Goal: Task Accomplishment & Management: Manage account settings

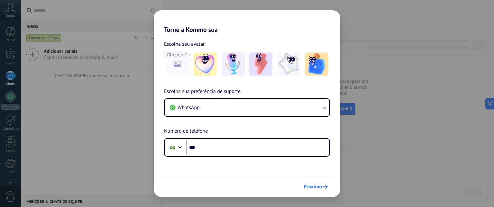
click at [318, 186] on span "Próximo" at bounding box center [312, 186] width 18 height 5
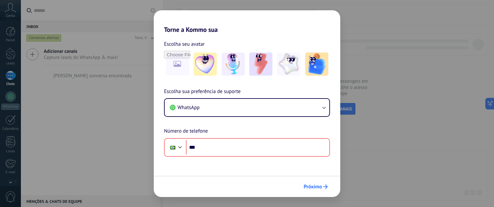
click at [318, 186] on span "Próximo" at bounding box center [312, 186] width 18 height 5
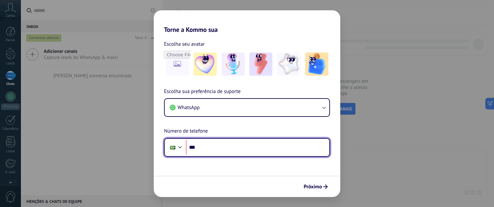
click at [215, 145] on input "***" at bounding box center [257, 147] width 143 height 15
type input "**********"
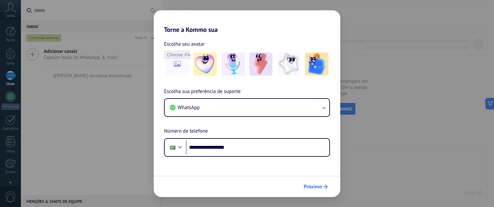
click at [307, 185] on span "Próximo" at bounding box center [312, 186] width 18 height 5
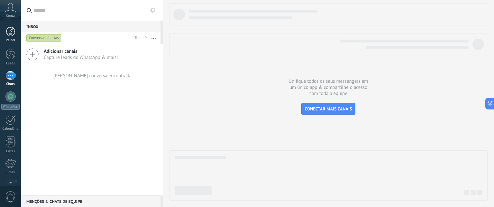
click at [9, 35] on div at bounding box center [11, 32] width 10 height 10
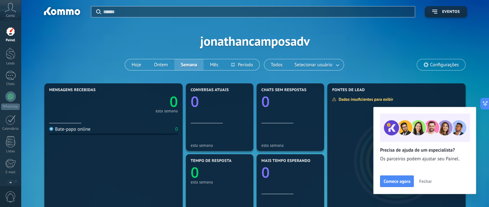
click at [424, 182] on span "Fechar" at bounding box center [425, 181] width 13 height 5
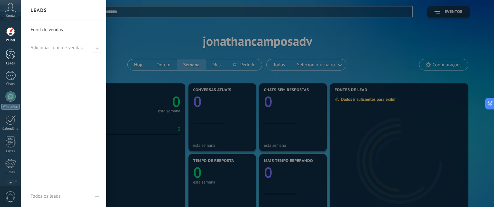
click at [6, 55] on div at bounding box center [11, 54] width 10 height 12
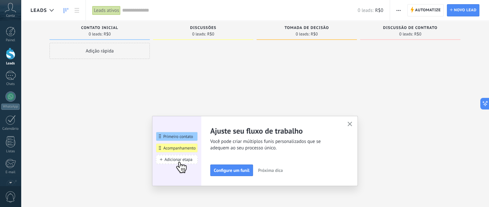
click at [352, 127] on button "button" at bounding box center [350, 124] width 8 height 9
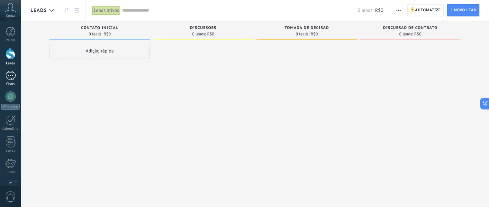
click at [5, 75] on div at bounding box center [10, 75] width 10 height 9
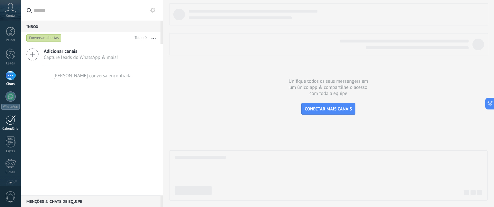
click at [11, 123] on div at bounding box center [10, 120] width 10 height 10
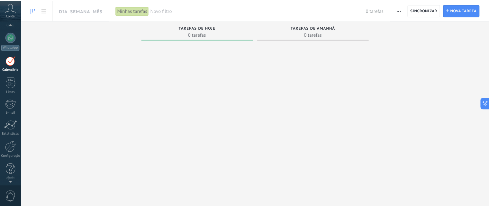
scroll to position [60, 0]
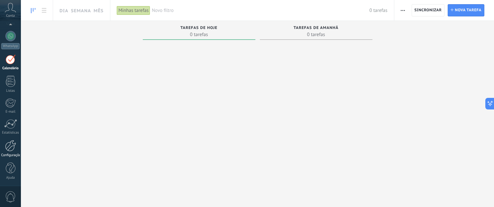
click at [13, 145] on div at bounding box center [10, 145] width 11 height 11
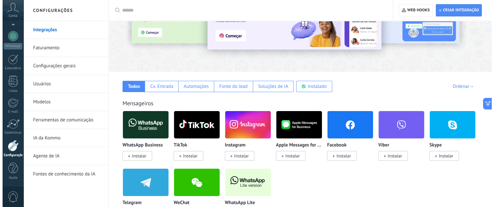
scroll to position [64, 0]
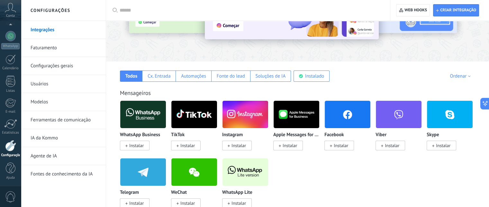
click at [233, 204] on span "Instalar" at bounding box center [238, 203] width 14 height 6
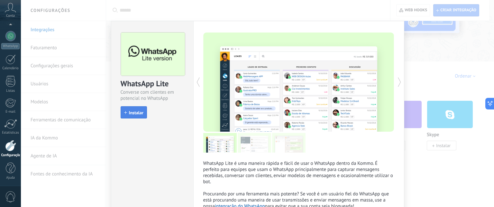
click at [131, 111] on span "Instalar" at bounding box center [136, 112] width 14 height 5
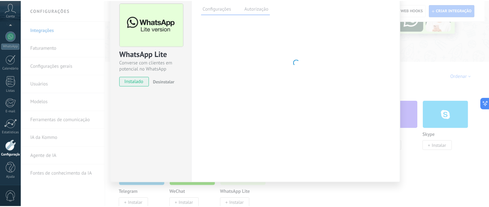
scroll to position [0, 0]
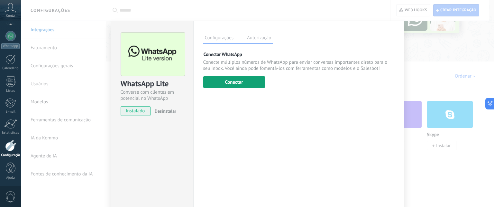
click at [239, 81] on button "Conectar" at bounding box center [234, 82] width 62 height 12
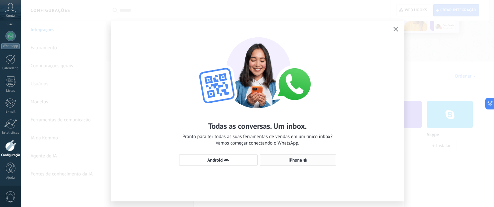
click at [292, 159] on span "iPhone" at bounding box center [295, 160] width 14 height 5
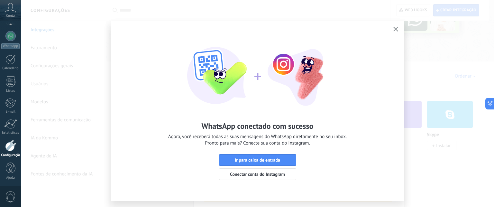
click at [395, 28] on icon "button" at bounding box center [395, 29] width 5 height 5
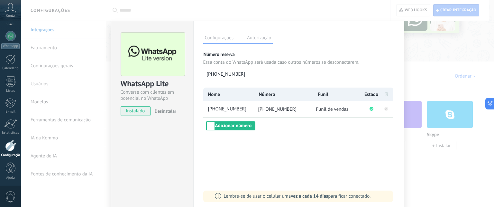
click at [433, 165] on div "WhatsApp Lite Converse com clientes em potencial no WhatsApp instalado Desinsta…" at bounding box center [257, 103] width 473 height 207
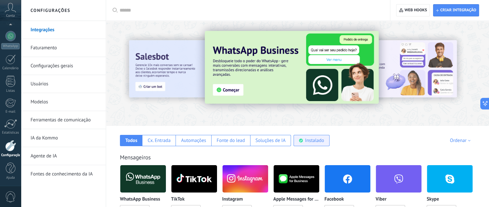
click at [318, 143] on div "Instalado" at bounding box center [314, 140] width 19 height 6
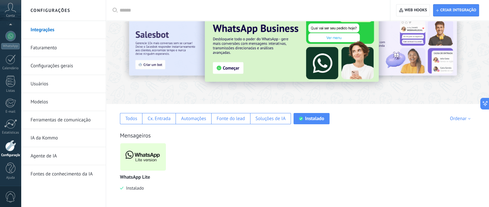
scroll to position [32, 0]
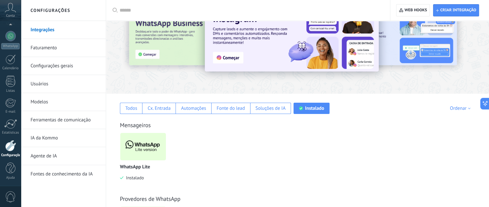
click at [140, 147] on img at bounding box center [143, 146] width 46 height 31
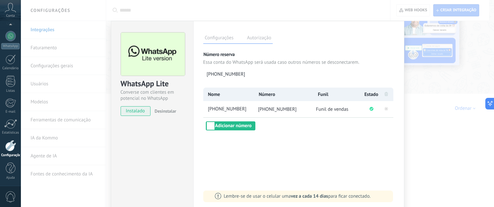
click at [443, 159] on div "WhatsApp Lite Converse com clientes em potencial no WhatsApp instalado Desinsta…" at bounding box center [257, 103] width 473 height 207
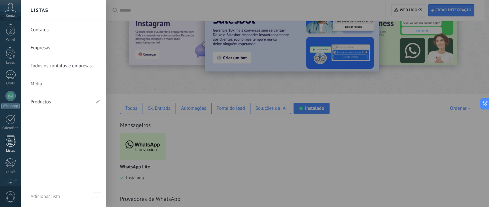
scroll to position [0, 0]
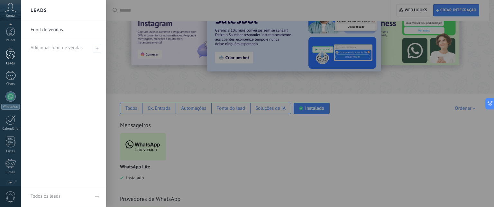
click at [13, 56] on div at bounding box center [11, 54] width 10 height 12
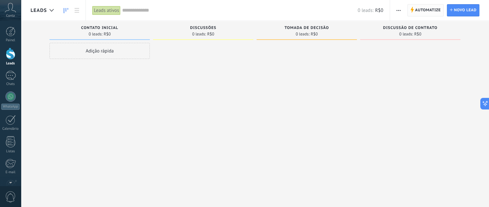
click at [422, 11] on span "Automatize" at bounding box center [428, 11] width 26 height 12
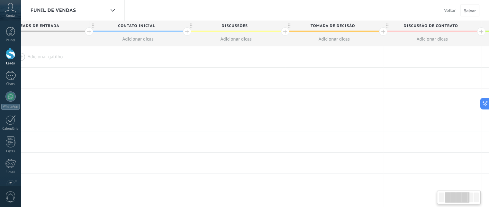
scroll to position [0, 127]
drag, startPoint x: 446, startPoint y: 196, endPoint x: 452, endPoint y: 194, distance: 6.8
click at [452, 194] on div at bounding box center [457, 197] width 24 height 11
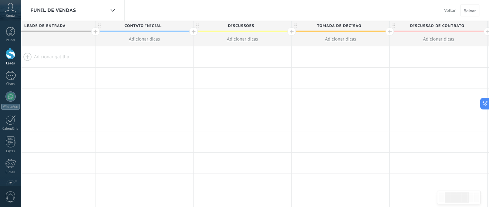
click at [143, 27] on span "Contato inicial" at bounding box center [142, 26] width 95 height 10
click at [146, 26] on input "**********" at bounding box center [142, 26] width 85 height 10
click at [118, 26] on input "**********" at bounding box center [142, 26] width 85 height 10
click at [159, 26] on input "**********" at bounding box center [142, 26] width 85 height 10
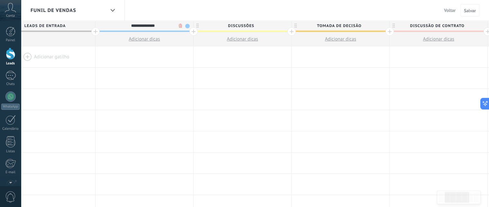
click at [193, 31] on div at bounding box center [193, 31] width 8 height 8
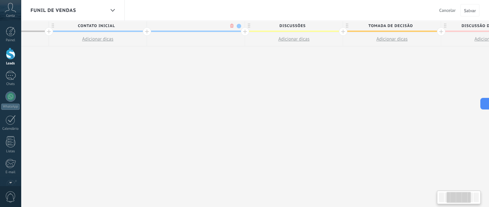
scroll to position [0, 175]
type input "*"
type input "**********"
click at [262, 17] on div "Funil de vendas Voltar Cancelar Salvar" at bounding box center [255, 10] width 468 height 21
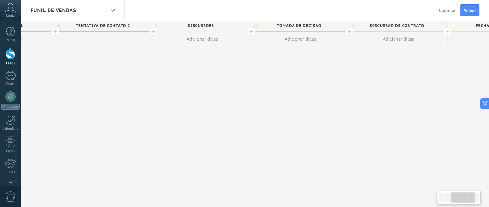
scroll to position [0, 279]
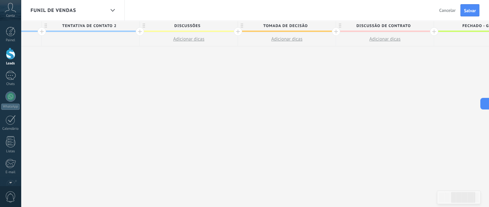
click at [181, 27] on span "Discussões" at bounding box center [187, 26] width 95 height 10
type input "*"
type input "**********"
click at [289, 28] on span "Tomada de decisão" at bounding box center [285, 26] width 95 height 10
click at [289, 28] on input "**********" at bounding box center [285, 26] width 85 height 10
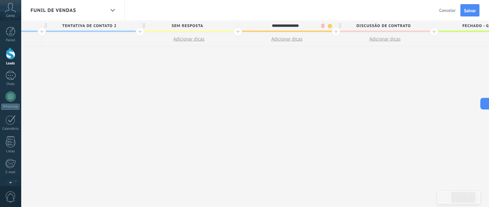
click at [289, 28] on input "**********" at bounding box center [285, 26] width 85 height 10
click at [297, 24] on input "**********" at bounding box center [285, 26] width 85 height 10
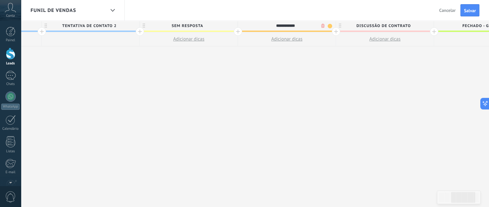
type input "**********"
click at [334, 31] on div at bounding box center [336, 31] width 8 height 8
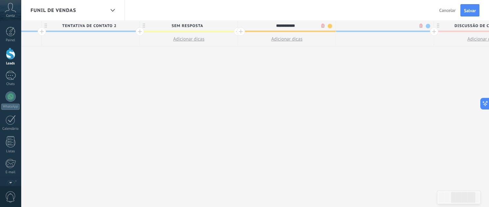
scroll to position [0, 327]
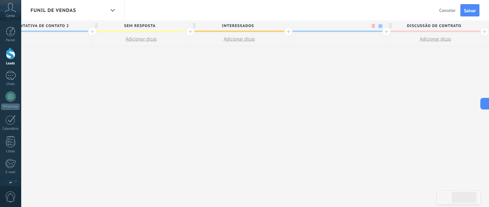
click at [378, 26] on span at bounding box center [380, 26] width 5 height 5
click at [263, 25] on span "INTERESSADOS" at bounding box center [237, 26] width 95 height 10
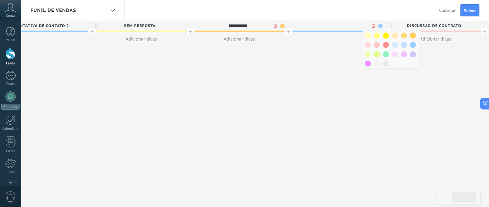
click at [284, 25] on div "**********" at bounding box center [239, 26] width 98 height 11
click at [282, 25] on span at bounding box center [282, 26] width 5 height 5
click at [306, 36] on span at bounding box center [306, 35] width 6 height 6
click at [281, 27] on span at bounding box center [282, 26] width 5 height 5
click at [296, 36] on span at bounding box center [297, 35] width 6 height 6
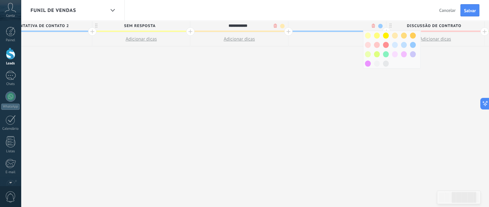
click at [334, 27] on input "text" at bounding box center [335, 26] width 85 height 10
click at [411, 37] on span at bounding box center [413, 35] width 6 height 6
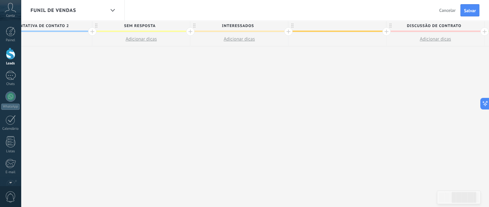
click at [335, 23] on div at bounding box center [337, 26] width 98 height 10
click at [336, 25] on input "text" at bounding box center [335, 26] width 85 height 10
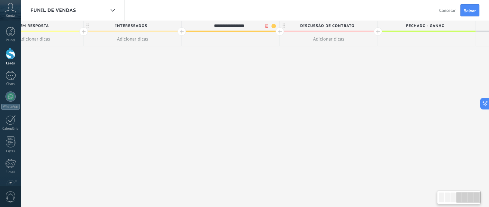
scroll to position [0, 433]
type input "**********"
click at [273, 75] on div "**********" at bounding box center [132, 114] width 882 height 186
click at [280, 33] on div at bounding box center [279, 31] width 8 height 8
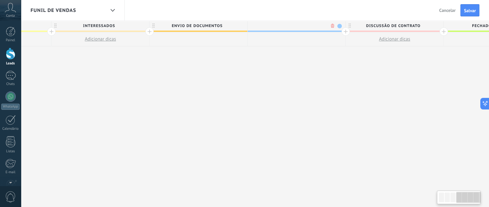
scroll to position [0, 481]
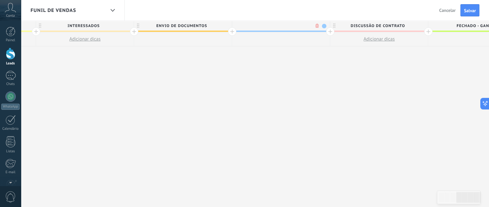
click at [324, 24] on span at bounding box center [324, 26] width 5 height 5
click at [328, 52] on span at bounding box center [330, 54] width 6 height 6
click at [290, 24] on input "text" at bounding box center [279, 26] width 85 height 10
type input "**********"
click at [327, 30] on div at bounding box center [330, 31] width 8 height 8
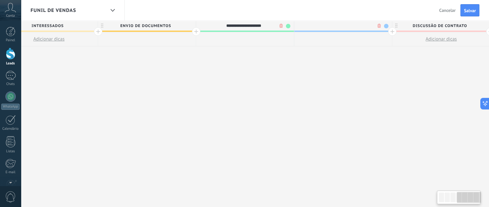
scroll to position [0, 528]
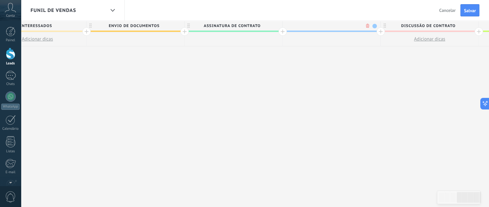
click at [372, 25] on span at bounding box center [374, 26] width 5 height 5
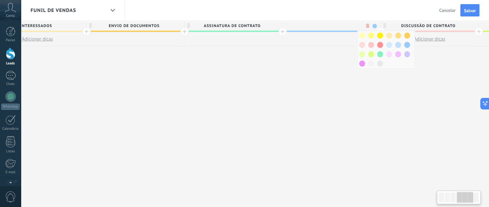
scroll to position [0, 529]
click at [368, 53] on span at bounding box center [371, 54] width 6 height 6
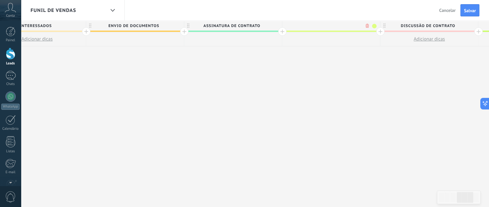
click at [331, 24] on input "text" at bounding box center [329, 26] width 85 height 10
type input "**********"
click at [320, 68] on div "**********" at bounding box center [135, 114] width 1079 height 186
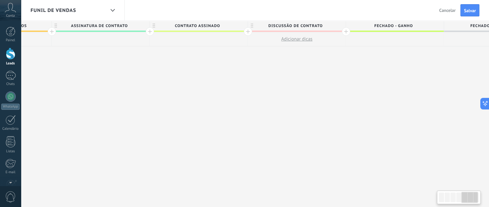
scroll to position [0, 662]
click at [345, 30] on span "Fechado - ganho" at bounding box center [392, 26] width 95 height 10
click at [345, 32] on div at bounding box center [345, 31] width 8 height 8
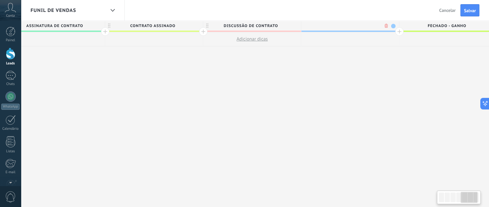
scroll to position [0, 709]
click at [389, 26] on span at bounding box center [389, 26] width 5 height 5
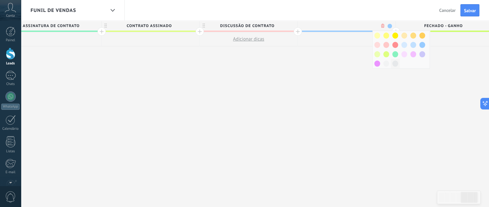
click at [396, 62] on span at bounding box center [395, 63] width 6 height 6
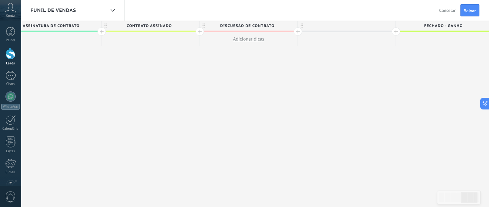
click at [351, 28] on div at bounding box center [347, 26] width 98 height 10
click at [346, 24] on div at bounding box center [347, 26] width 98 height 10
type input "**********"
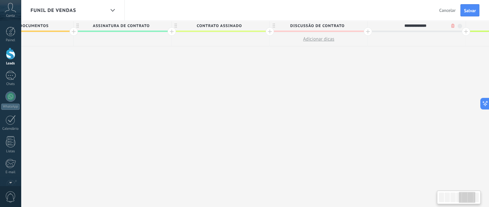
scroll to position [0, 639]
click at [319, 72] on div "**********" at bounding box center [74, 114] width 1177 height 186
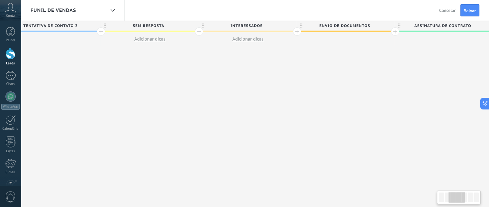
scroll to position [0, 318]
click at [198, 31] on div at bounding box center [199, 31] width 8 height 8
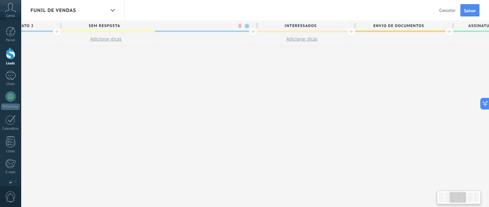
scroll to position [0, 365]
click at [243, 25] on span at bounding box center [243, 26] width 5 height 5
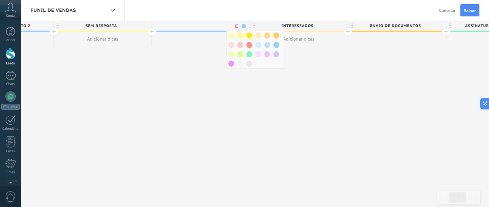
click at [247, 34] on span at bounding box center [249, 35] width 6 height 6
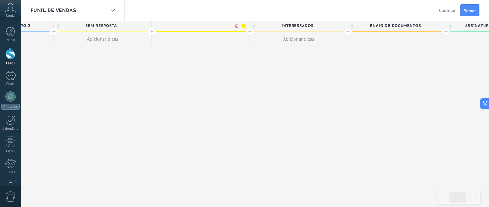
click at [204, 24] on input "text" at bounding box center [199, 26] width 85 height 10
type input "**********"
click at [465, 11] on span "Salvar" at bounding box center [470, 10] width 12 height 5
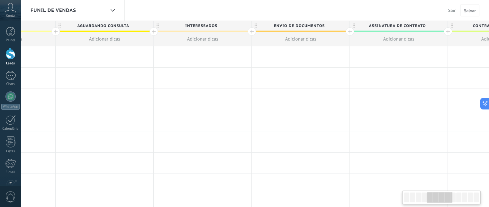
scroll to position [0, 426]
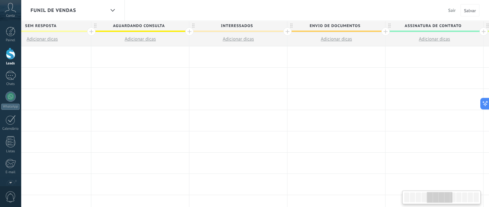
click at [440, 195] on div at bounding box center [440, 197] width 26 height 11
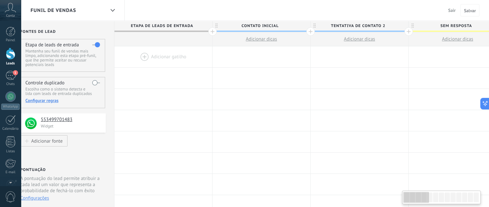
scroll to position [0, 5]
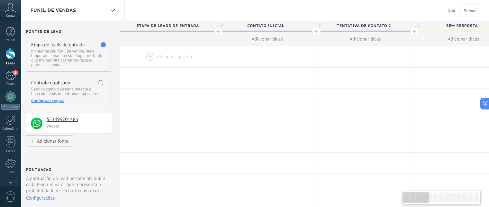
drag, startPoint x: 447, startPoint y: 196, endPoint x: 423, endPoint y: 196, distance: 24.4
click at [423, 196] on div at bounding box center [416, 197] width 26 height 11
click at [449, 11] on span "Sair" at bounding box center [451, 10] width 7 height 6
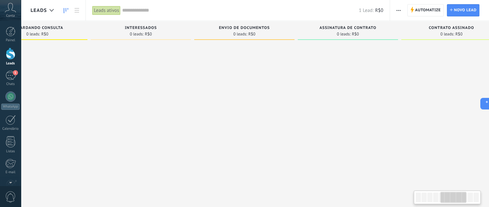
scroll to position [0, 467]
drag, startPoint x: 429, startPoint y: 198, endPoint x: 454, endPoint y: 189, distance: 26.9
click at [454, 189] on body ".abccls-1,.abccls-2{fill-rule:evenodd}.abccls-2{fill:#fff} .abfcls-1{fill:none}…" at bounding box center [244, 103] width 489 height 207
click at [418, 8] on span "Automatize" at bounding box center [428, 11] width 26 height 12
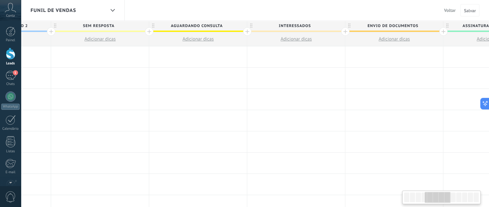
scroll to position [0, 398]
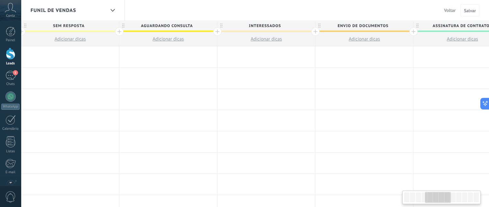
drag, startPoint x: 411, startPoint y: 196, endPoint x: 433, endPoint y: 191, distance: 22.1
click at [433, 191] on div at bounding box center [441, 197] width 78 height 14
click at [314, 32] on div at bounding box center [315, 31] width 8 height 8
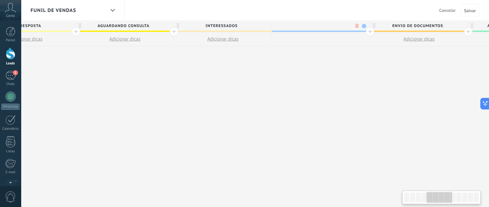
scroll to position [0, 445]
click at [400, 25] on span "ENVIO DE DOCUMENTOS" at bounding box center [413, 26] width 95 height 10
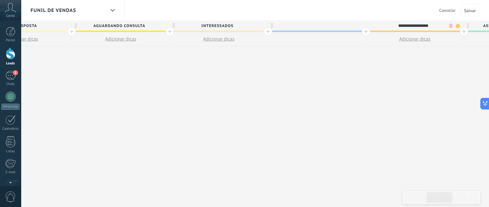
click at [406, 27] on input "**********" at bounding box center [413, 26] width 85 height 10
click at [408, 26] on input "**********" at bounding box center [413, 26] width 85 height 10
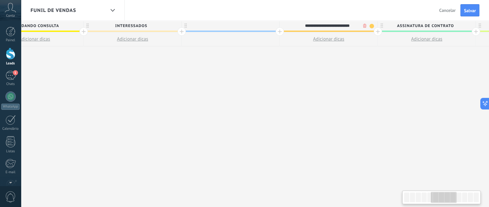
scroll to position [0, 532]
type input "**********"
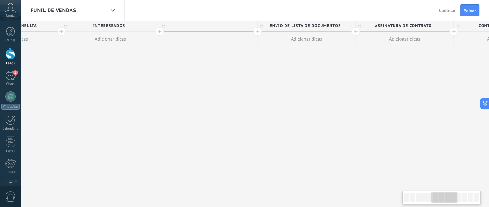
scroll to position [0, 560]
drag, startPoint x: 227, startPoint y: 25, endPoint x: 199, endPoint y: 24, distance: 27.4
click at [199, 24] on div at bounding box center [202, 26] width 98 height 10
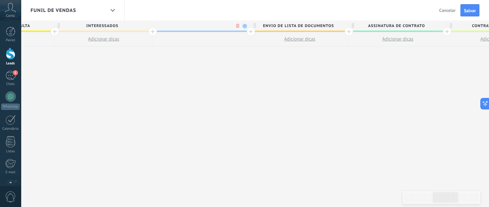
click at [183, 38] on div at bounding box center [202, 39] width 98 height 14
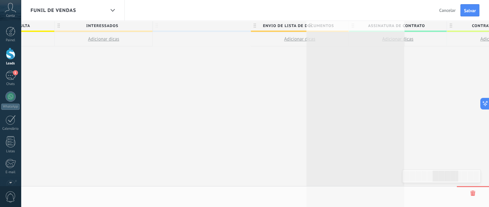
scroll to position [0, 553]
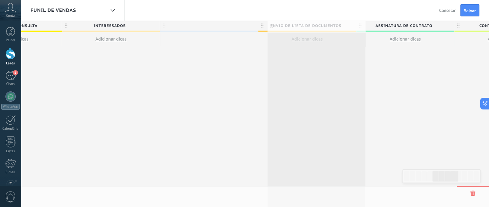
drag, startPoint x: 156, startPoint y: 26, endPoint x: 264, endPoint y: 27, distance: 107.7
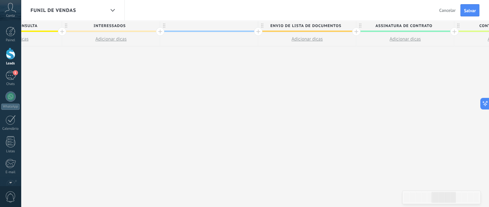
click at [203, 25] on div at bounding box center [209, 26] width 98 height 10
click at [243, 25] on body ".abccls-1,.abccls-2{fill-rule:evenodd}.abccls-2{fill:#fff} .abfcls-1{fill:none}…" at bounding box center [244, 103] width 489 height 207
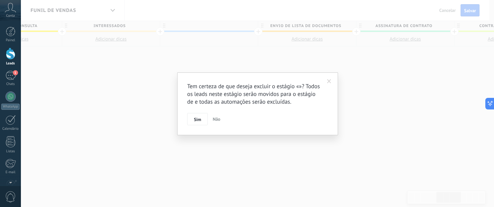
click at [197, 120] on span "Sim" at bounding box center [197, 119] width 7 height 5
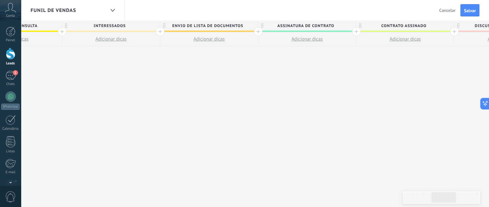
click at [258, 31] on span "ASSINATURA DE CONTRATO" at bounding box center [305, 26] width 95 height 10
click at [256, 32] on div at bounding box center [258, 31] width 8 height 8
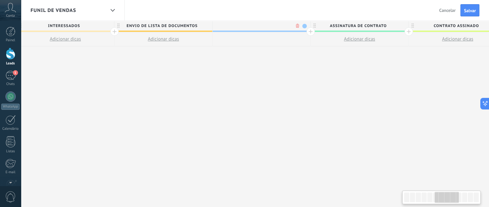
scroll to position [0, 601]
click at [262, 25] on input "text" at bounding box center [257, 26] width 85 height 10
type input "**********"
click at [301, 25] on span at bounding box center [302, 26] width 5 height 5
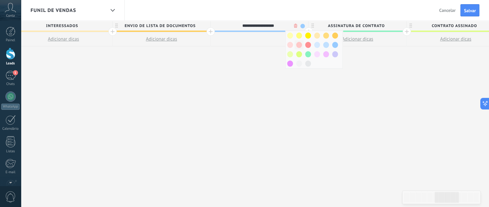
click at [300, 43] on span at bounding box center [299, 45] width 6 height 6
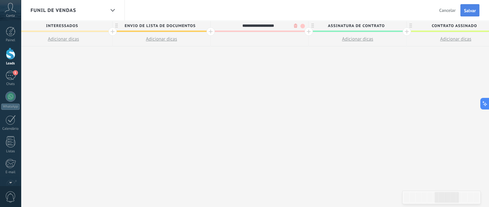
click at [469, 8] on span "Salvar" at bounding box center [470, 10] width 12 height 5
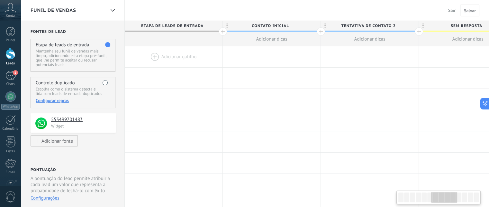
scroll to position [0, 601]
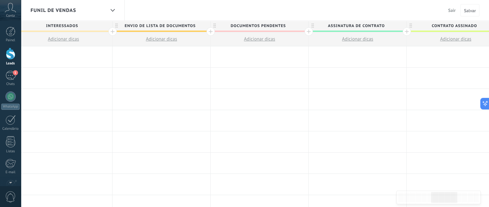
click at [453, 10] on span "Sair" at bounding box center [451, 10] width 7 height 6
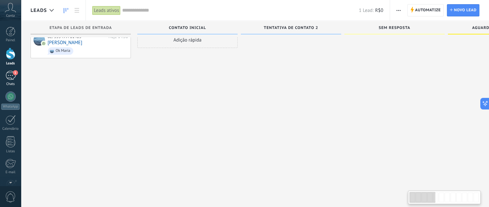
scroll to position [6, 0]
click at [13, 75] on span "1" at bounding box center [15, 72] width 5 height 5
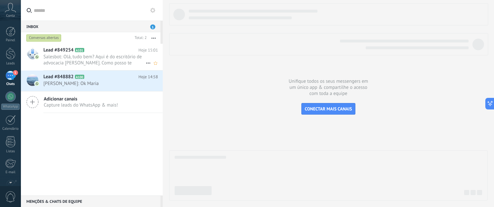
click at [80, 54] on span "Salesbot: Olá, tudo bem? Aqui é do escritório de advocacia Jonathan Campos. Com…" at bounding box center [94, 60] width 102 height 12
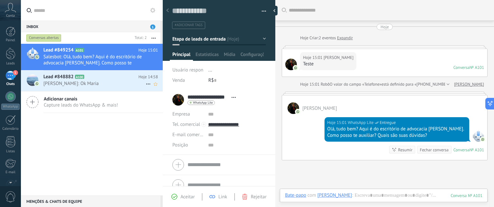
click at [71, 81] on span "Lucas: Ok Maria" at bounding box center [94, 83] width 102 height 6
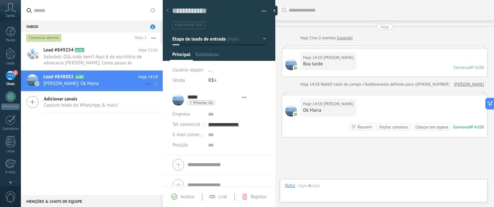
type textarea "**********"
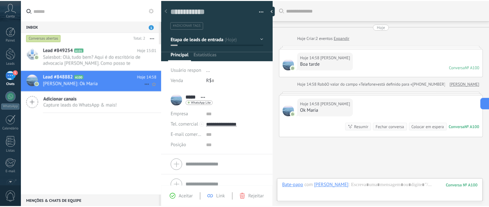
scroll to position [9, 0]
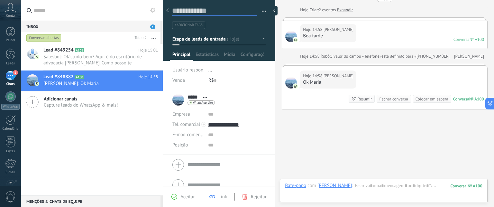
drag, startPoint x: 172, startPoint y: 10, endPoint x: 219, endPoint y: 9, distance: 46.3
click at [219, 9] on textarea at bounding box center [214, 11] width 85 height 10
click at [99, 131] on div "Lead #849254 A101 Hoje 15:01 Salesbot: Olá, tudo bem? Aqui é do escritório de a…" at bounding box center [92, 119] width 142 height 151
click at [15, 53] on div at bounding box center [11, 54] width 10 height 12
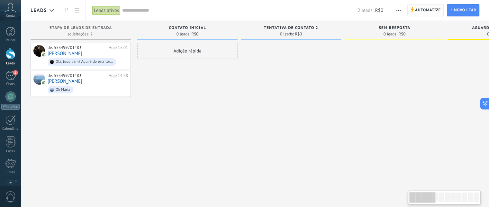
click at [426, 10] on span "Automatize" at bounding box center [428, 11] width 26 height 12
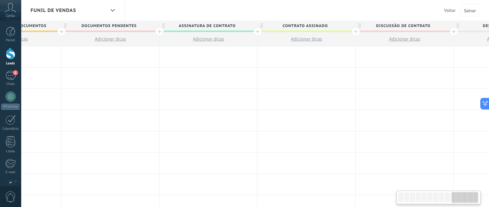
scroll to position [0, 1007]
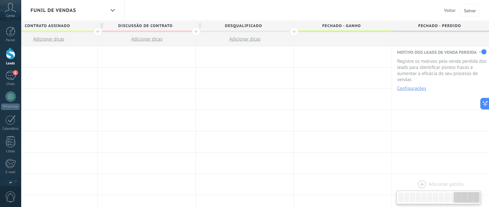
drag, startPoint x: 413, startPoint y: 196, endPoint x: 487, endPoint y: 193, distance: 73.7
click at [487, 193] on body ".abccls-1,.abccls-2{fill-rule:evenodd}.abccls-2{fill:#fff} .abfcls-1{fill:none}…" at bounding box center [244, 103] width 489 height 207
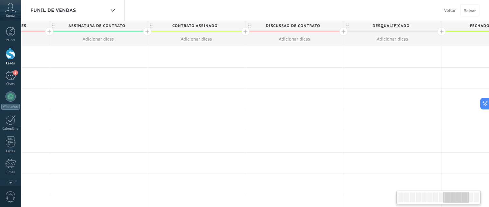
scroll to position [0, 813]
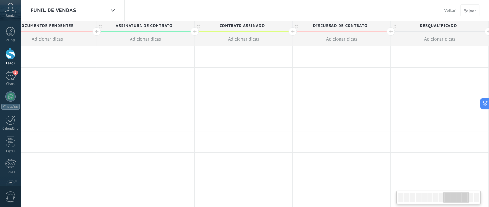
drag, startPoint x: 455, startPoint y: 197, endPoint x: 447, endPoint y: 196, distance: 8.7
click at [447, 196] on div at bounding box center [456, 197] width 26 height 11
click at [291, 31] on div at bounding box center [292, 31] width 8 height 8
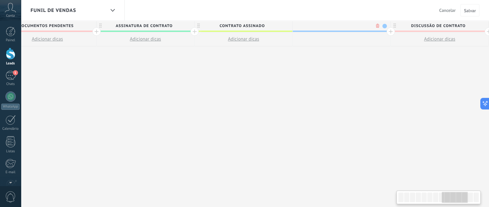
scroll to position [0, 860]
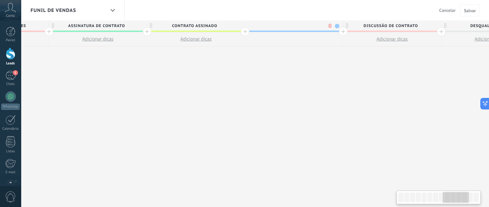
click at [295, 24] on input "text" at bounding box center [292, 26] width 85 height 10
type input "**********"
click at [336, 28] on span at bounding box center [337, 26] width 5 height 5
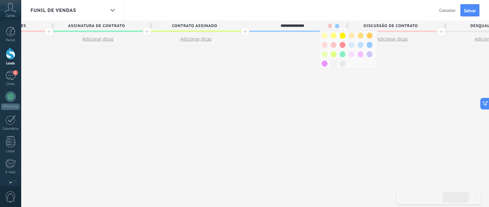
click at [332, 62] on span at bounding box center [333, 63] width 6 height 6
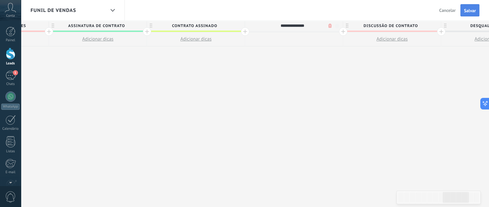
click at [472, 11] on span "Salvar" at bounding box center [470, 10] width 12 height 5
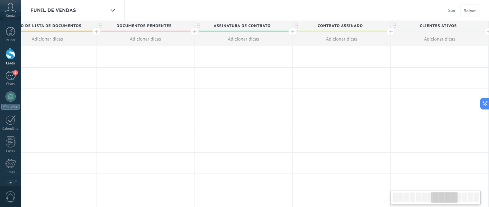
scroll to position [0, 705]
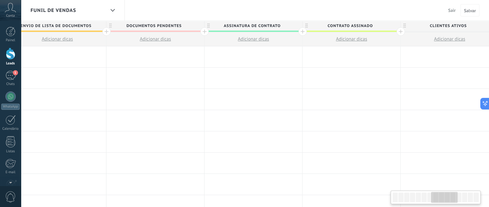
click at [452, 10] on span "Sair" at bounding box center [451, 10] width 7 height 6
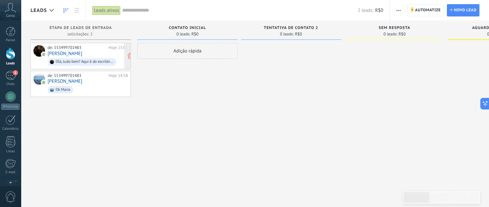
click at [70, 53] on link "[PERSON_NAME]" at bounding box center [65, 53] width 35 height 5
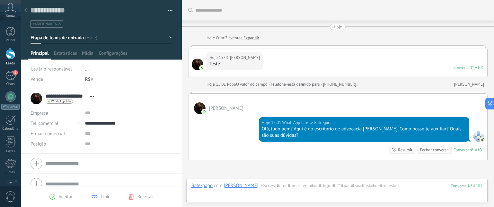
scroll to position [65, 0]
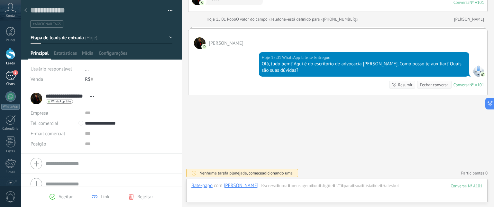
click at [8, 78] on div "1" at bounding box center [10, 75] width 10 height 9
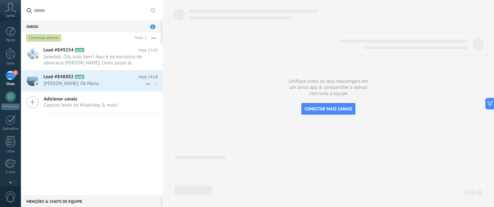
click at [76, 85] on span "Lucas: Ok Maria" at bounding box center [94, 83] width 102 height 6
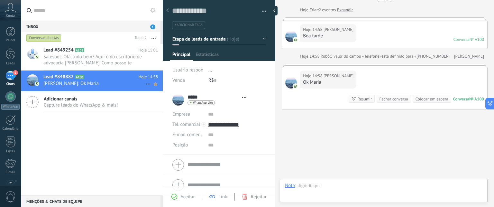
scroll to position [9, 0]
click at [209, 39] on span "Etapa de leads de entrada" at bounding box center [198, 39] width 53 height 6
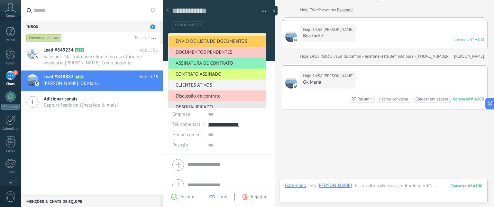
scroll to position [64, 0]
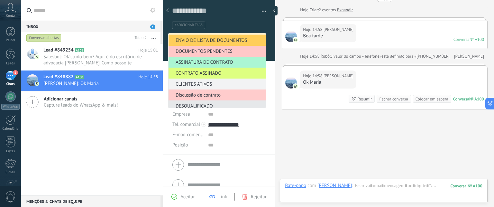
click at [216, 61] on span "ASSINATURA DE CONTRATO" at bounding box center [215, 62] width 95 height 6
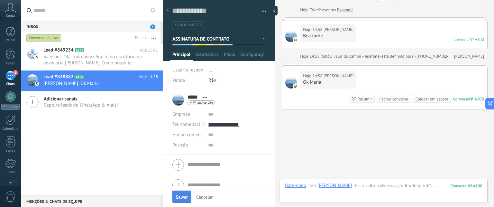
click at [183, 195] on span "Salvar" at bounding box center [182, 196] width 12 height 5
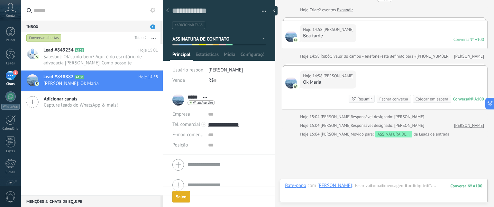
scroll to position [56, 0]
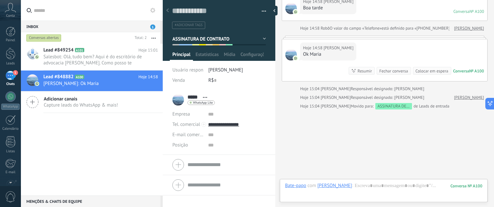
click at [329, 136] on div "Buscar Carregar mais Hoje Hoje Criar: 2 eventos Expandir Hoje 14:58 Lucas Boa t…" at bounding box center [384, 82] width 219 height 277
click at [71, 59] on span "Salesbot: Olá, tudo bem? Aqui é do escritório de advocacia Jonathan Campos. Com…" at bounding box center [94, 60] width 102 height 12
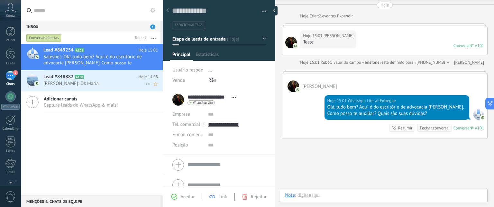
scroll to position [22, 0]
click at [103, 88] on div "Lead #848882 A100 Hoje 14:58 Lucas: Ok Maria" at bounding box center [102, 80] width 119 height 20
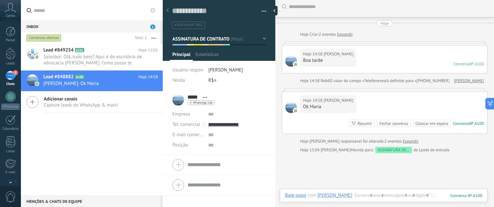
scroll to position [9, 0]
click at [145, 84] on icon at bounding box center [148, 84] width 8 height 8
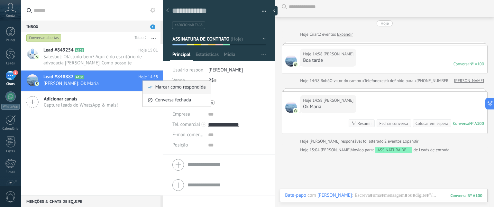
click at [163, 88] on span "Marcar como respondida" at bounding box center [180, 87] width 50 height 13
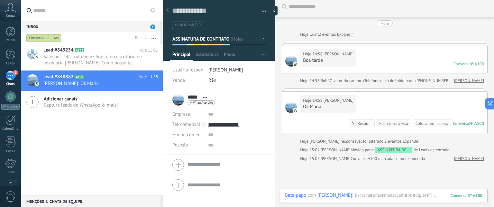
scroll to position [13, 0]
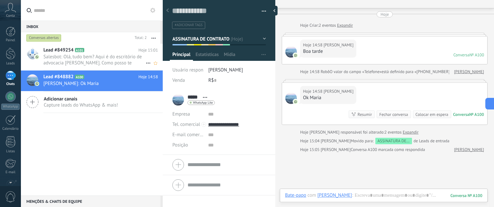
click at [109, 56] on span "Salesbot: Olá, tudo bem? Aqui é do escritório de advocacia Jonathan Campos. Com…" at bounding box center [94, 60] width 102 height 12
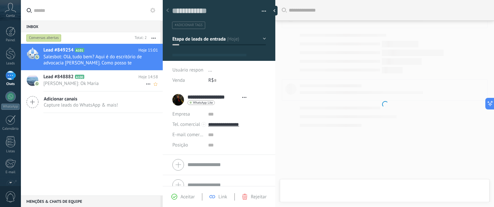
click at [116, 85] on span "Lucas: Ok Maria" at bounding box center [94, 83] width 102 height 6
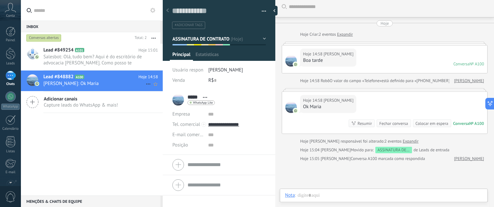
scroll to position [9, 0]
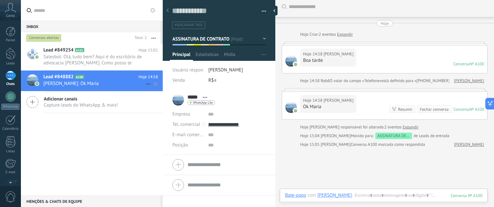
click at [146, 83] on icon at bounding box center [148, 84] width 8 height 8
click at [164, 87] on span "Conversa fechada" at bounding box center [173, 87] width 36 height 13
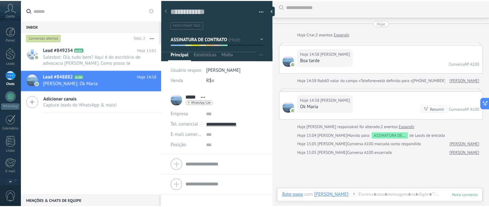
scroll to position [13, 0]
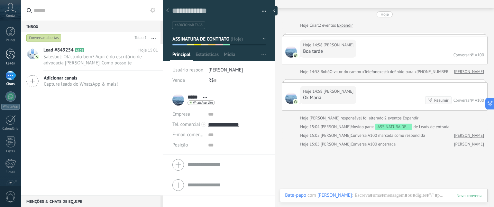
click at [12, 54] on div at bounding box center [11, 54] width 10 height 12
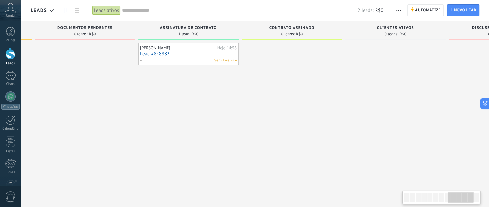
scroll to position [0, 853]
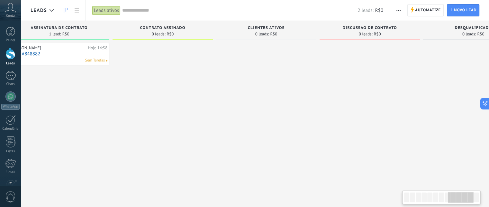
drag, startPoint x: 413, startPoint y: 196, endPoint x: 460, endPoint y: 197, distance: 46.6
click at [460, 197] on div at bounding box center [461, 197] width 26 height 11
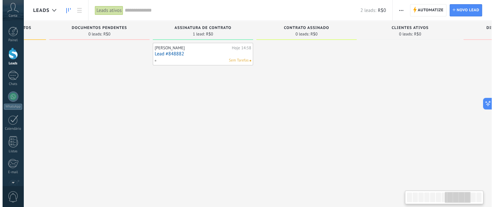
scroll to position [0, 694]
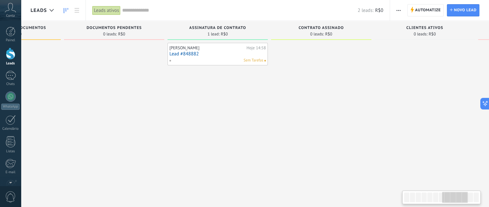
drag, startPoint x: 463, startPoint y: 198, endPoint x: 448, endPoint y: 195, distance: 14.8
click at [454, 198] on div at bounding box center [455, 197] width 26 height 11
click at [7, 76] on div "1" at bounding box center [10, 75] width 10 height 9
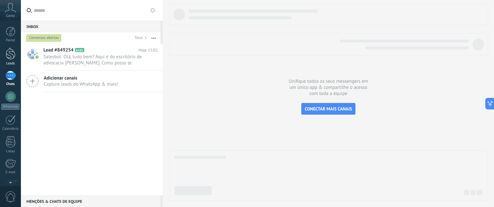
click at [6, 52] on div at bounding box center [11, 54] width 10 height 12
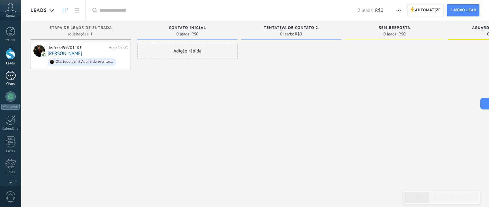
click at [13, 76] on div "1" at bounding box center [10, 75] width 10 height 9
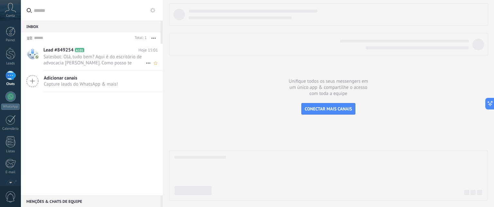
click at [62, 60] on span "Salesbot: Olá, tudo bem? Aqui é do escritório de advocacia Jonathan Campos. Com…" at bounding box center [94, 60] width 102 height 12
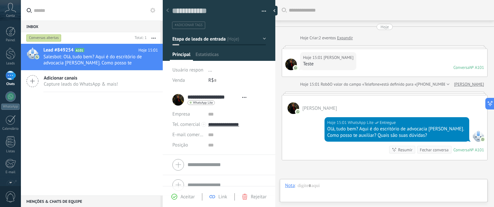
type textarea "**********"
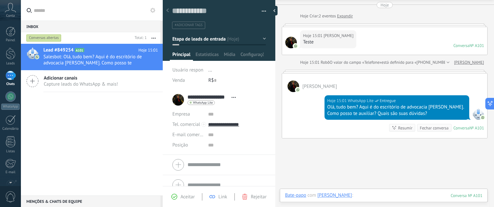
click at [373, 194] on div at bounding box center [383, 201] width 197 height 19
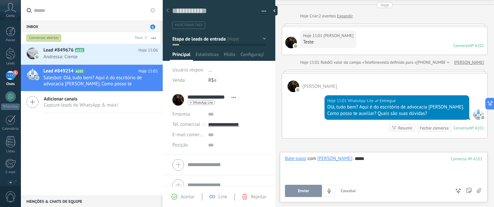
click at [300, 193] on span "Enviar" at bounding box center [303, 190] width 11 height 5
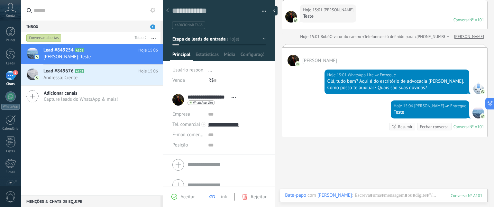
scroll to position [89, 0]
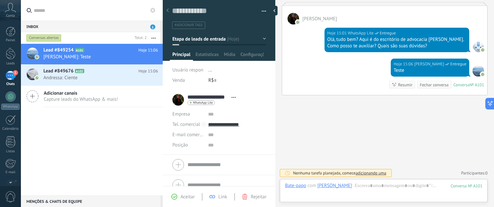
click at [43, 38] on div "Conversas abertas" at bounding box center [43, 38] width 35 height 8
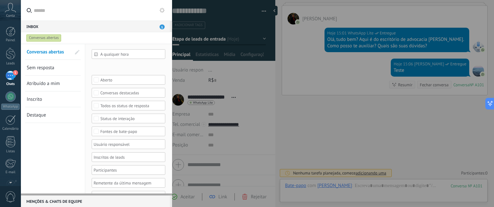
click at [0, 0] on div "Etapa de leads de entrada Contato inicial TENTATIVA DE CONTATO 2 SEM RESPOSTA A…" at bounding box center [0, 0] width 0 height 0
click at [118, 37] on div at bounding box center [257, 103] width 473 height 207
click at [111, 105] on div "Todos os status de resposta" at bounding box center [128, 105] width 57 height 5
click at [107, 121] on div "Sem resposta" at bounding box center [112, 121] width 24 height 5
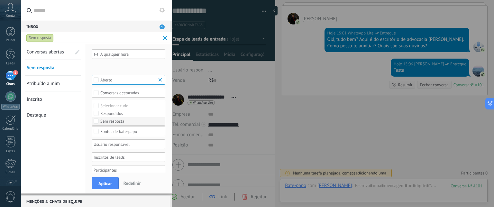
click at [111, 120] on div "Sem resposta" at bounding box center [112, 121] width 24 height 5
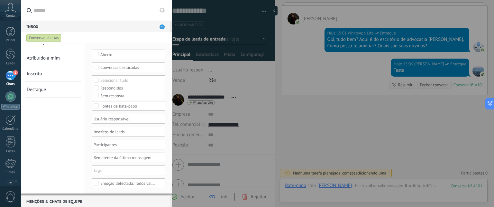
scroll to position [0, 0]
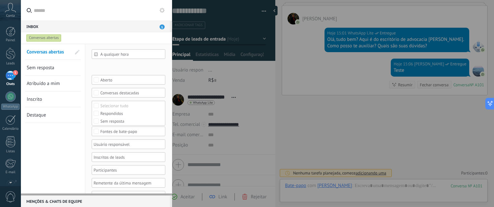
click at [246, 74] on div at bounding box center [247, 103] width 494 height 207
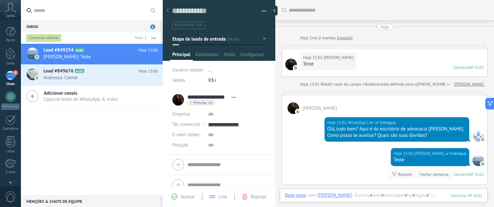
click at [167, 11] on icon at bounding box center [167, 10] width 3 height 4
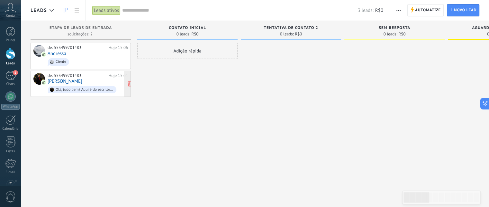
click at [60, 80] on link "[PERSON_NAME]" at bounding box center [65, 80] width 35 height 5
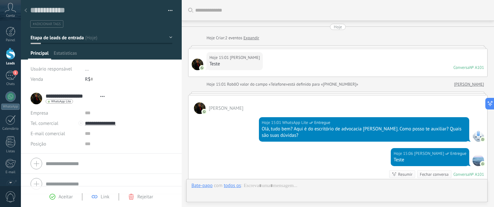
type textarea "**********"
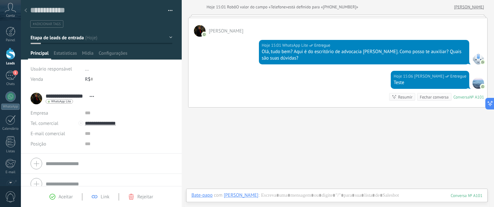
scroll to position [89, 0]
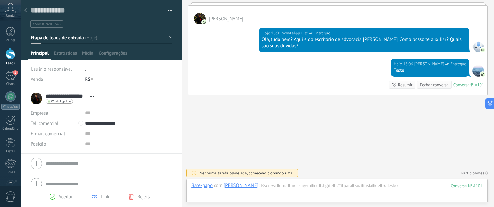
click at [243, 186] on div "[PERSON_NAME]" at bounding box center [241, 185] width 35 height 6
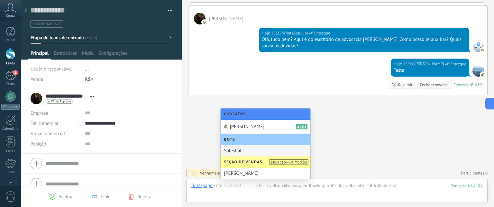
click at [234, 152] on div "Salesbot" at bounding box center [266, 150] width 90 height 11
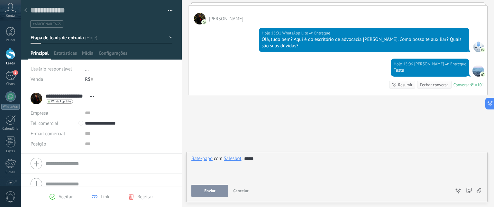
click at [217, 189] on button "Enviar" at bounding box center [209, 191] width 37 height 12
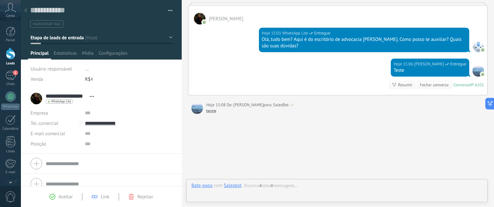
click at [234, 185] on div "Salesbot" at bounding box center [233, 185] width 18 height 6
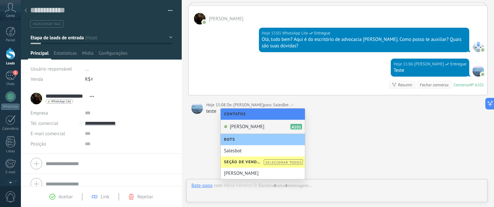
click at [238, 125] on span "[PERSON_NAME]" at bounding box center [247, 126] width 35 height 6
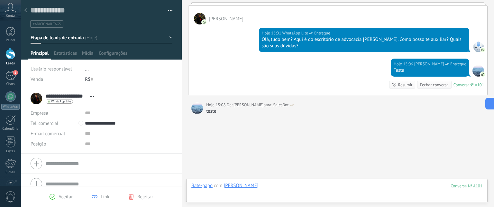
click at [273, 182] on div at bounding box center [336, 191] width 291 height 19
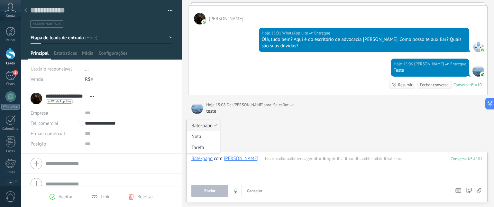
click at [200, 161] on div "Bate-papo" at bounding box center [201, 158] width 21 height 6
click at [198, 136] on div "Nota" at bounding box center [202, 136] width 33 height 11
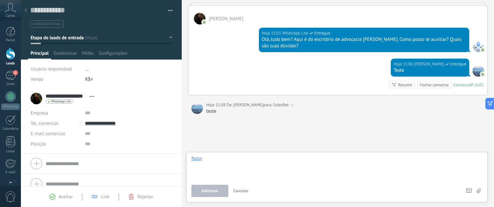
click at [213, 156] on div at bounding box center [336, 167] width 291 height 24
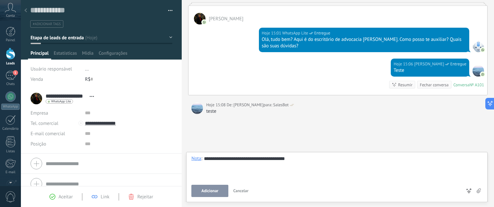
click at [216, 193] on span "Adicionar" at bounding box center [209, 190] width 17 height 5
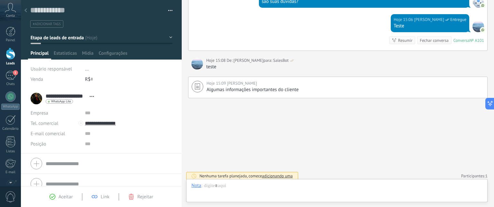
scroll to position [136, 0]
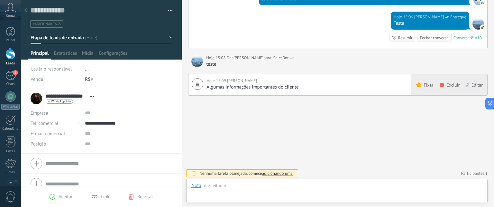
click at [418, 86] on use at bounding box center [418, 84] width 5 height 5
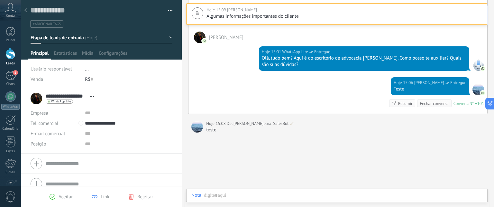
scroll to position [134, 0]
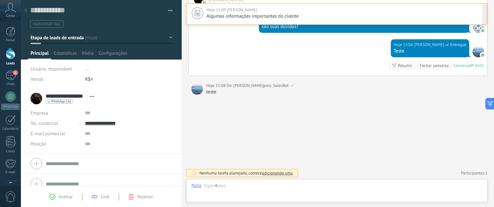
click at [294, 18] on span "Algumas informações importantes do cliente" at bounding box center [252, 16] width 92 height 6
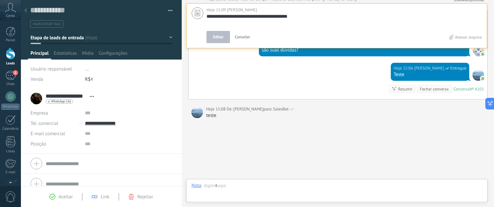
scroll to position [158, 0]
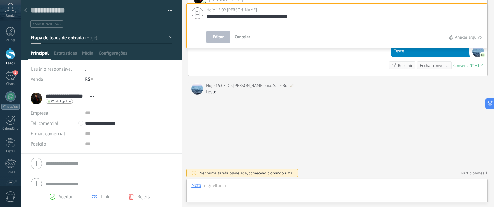
click at [288, 95] on div "**********" at bounding box center [338, 24] width 312 height 365
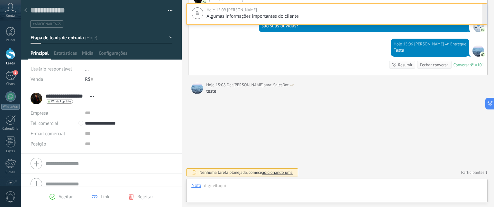
scroll to position [134, 0]
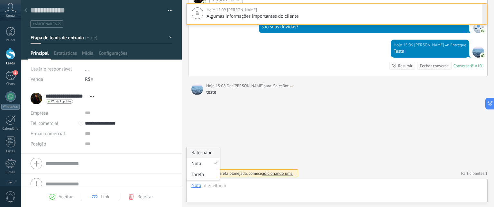
click at [198, 152] on div "Bate-papo" at bounding box center [202, 152] width 33 height 11
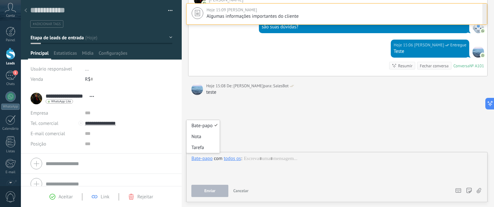
click at [206, 160] on div "Bate-papo" at bounding box center [201, 158] width 21 height 6
click at [200, 135] on div "Nota" at bounding box center [202, 136] width 33 height 11
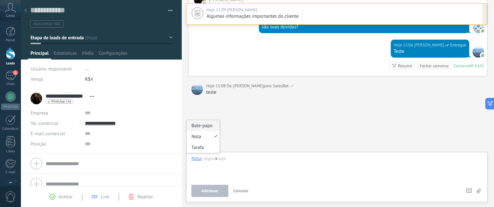
click at [208, 124] on div "Bate-papo" at bounding box center [202, 125] width 33 height 11
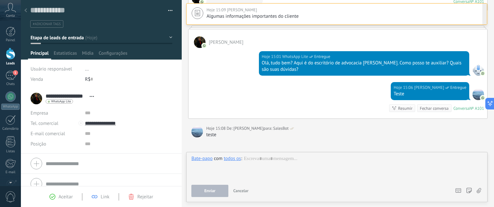
scroll to position [102, 0]
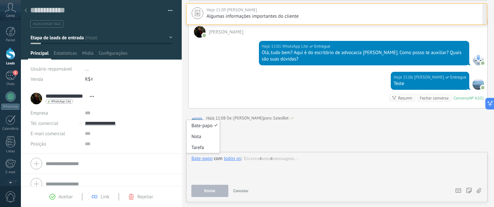
click at [266, 167] on div at bounding box center [336, 167] width 291 height 24
click at [233, 158] on div "todos os" at bounding box center [232, 158] width 17 height 6
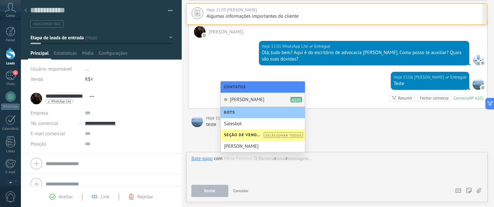
click at [238, 103] on div "Hélio Ferreira Dias A101" at bounding box center [263, 100] width 84 height 14
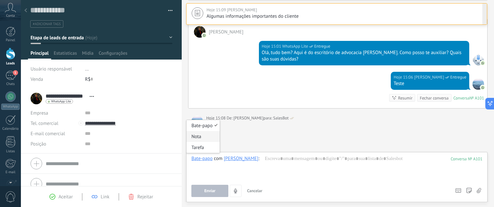
click at [199, 137] on div "Nota" at bounding box center [202, 136] width 33 height 11
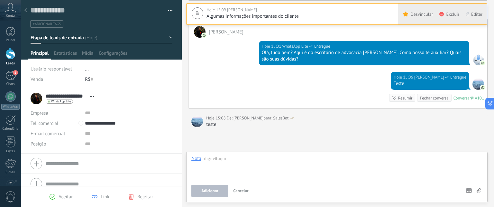
click at [476, 13] on span "Editar" at bounding box center [476, 14] width 11 height 6
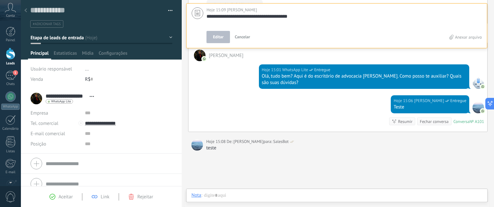
scroll to position [126, 0]
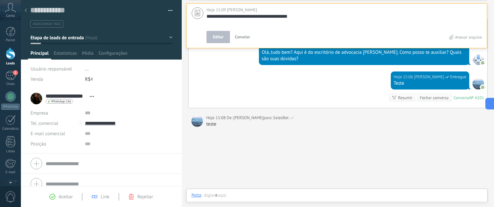
type textarea "**********"
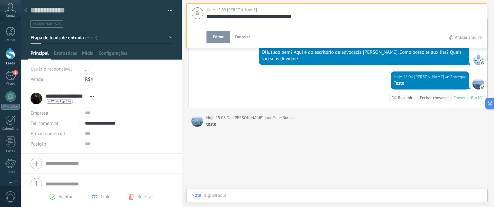
type textarea "**********"
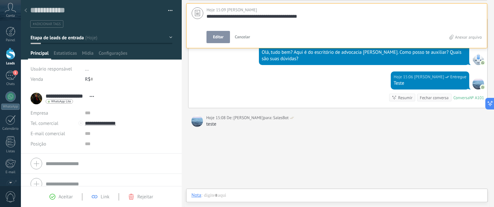
type textarea "**********"
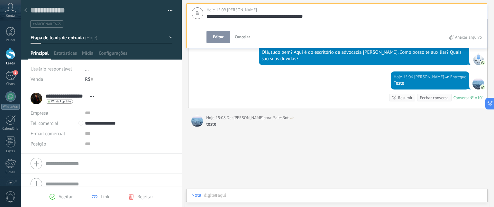
type textarea "**********"
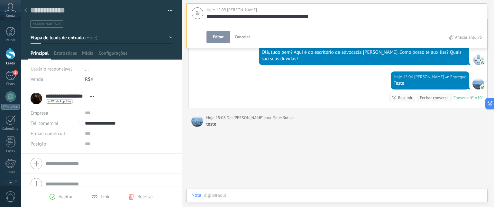
type textarea "**********"
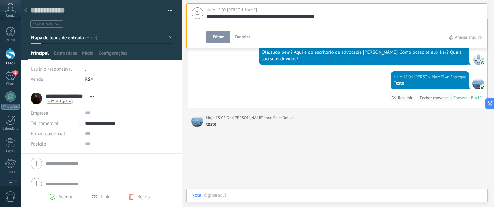
scroll to position [6, 0]
type textarea "**********"
click at [221, 37] on span "Editar" at bounding box center [218, 37] width 11 height 6
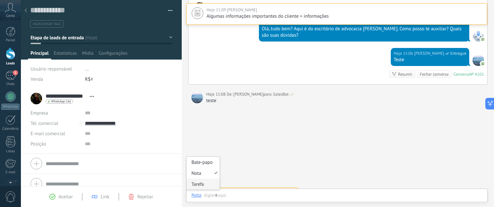
click at [198, 184] on div "Tarefa" at bounding box center [202, 183] width 33 height 11
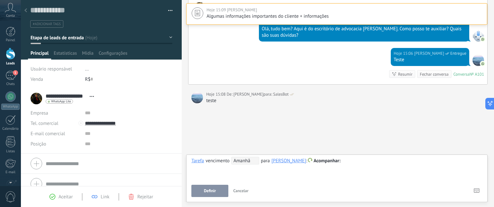
click at [243, 162] on span "Amanhã" at bounding box center [245, 161] width 28 height 8
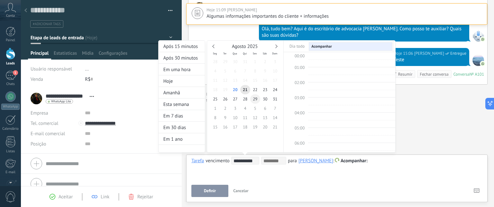
scroll to position [120, 0]
click at [255, 107] on span "5" at bounding box center [255, 108] width 10 height 9
type input "**********"
click at [274, 170] on div at bounding box center [247, 103] width 494 height 207
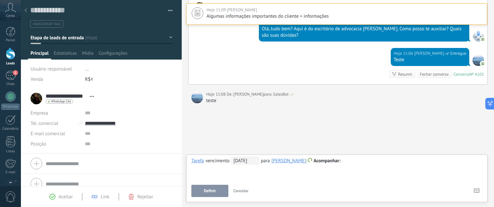
click at [331, 161] on span "Acompanhar" at bounding box center [326, 161] width 27 height 6
click at [321, 184] on label "Personalizar" at bounding box center [329, 186] width 58 height 13
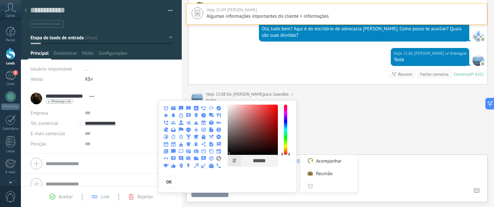
click at [180, 109] on use at bounding box center [181, 108] width 5 height 5
click at [325, 186] on input "Personalizar" at bounding box center [334, 186] width 39 height 13
type input "**********"
click at [169, 184] on span "OK" at bounding box center [169, 181] width 6 height 5
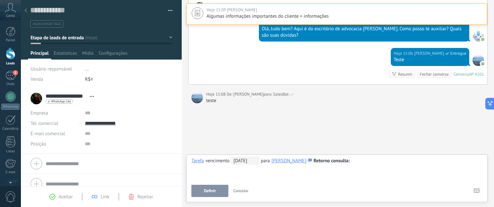
click at [334, 161] on span "Retorno consulta" at bounding box center [331, 161] width 36 height 6
click at [370, 163] on div at bounding box center [247, 103] width 494 height 207
click at [335, 159] on span "Retorno consulta" at bounding box center [331, 161] width 36 height 6
click at [334, 162] on label "Acompanhar" at bounding box center [329, 161] width 58 height 13
click at [364, 161] on div at bounding box center [336, 161] width 291 height 8
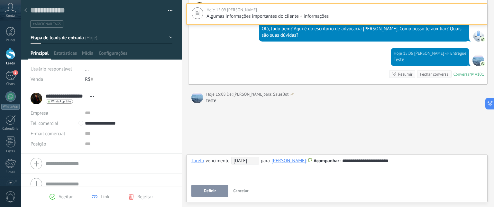
click at [203, 191] on button "Definir" at bounding box center [209, 191] width 37 height 12
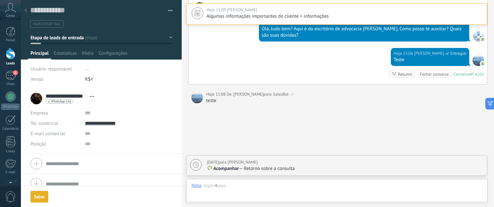
scroll to position [157, 0]
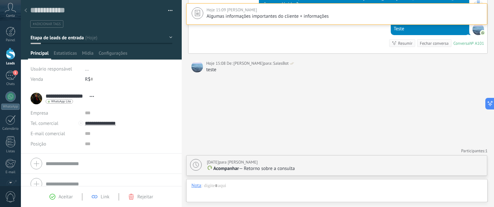
drag, startPoint x: 205, startPoint y: 162, endPoint x: 276, endPoint y: 163, distance: 71.7
click at [276, 163] on div "05/09/2025 para Jonathan Campos Acompanhar — Retorno sobre a consulta Tarefa co…" at bounding box center [336, 165] width 300 height 20
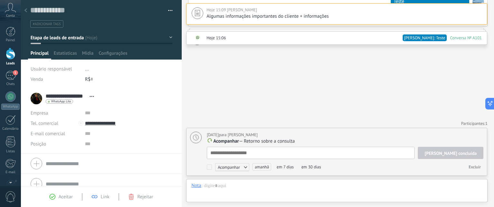
scroll to position [6, 0]
click at [309, 96] on div "Buscar Carregar mais Hoje Hoje 15:09 Jonathan Campos Algumas informações import…" at bounding box center [338, 11] width 312 height 391
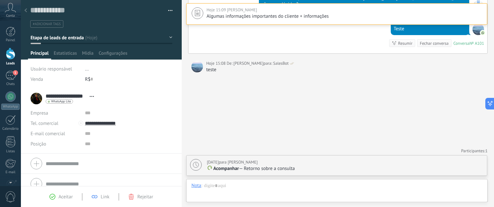
click at [257, 168] on p "Acompanhar — Retorno sobre a consulta" at bounding box center [345, 168] width 276 height 6
type textarea "**********"
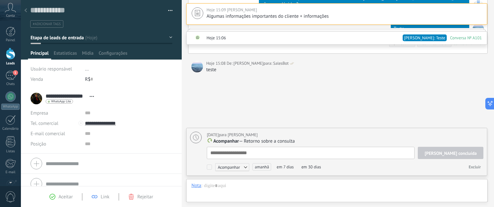
scroll to position [6, 0]
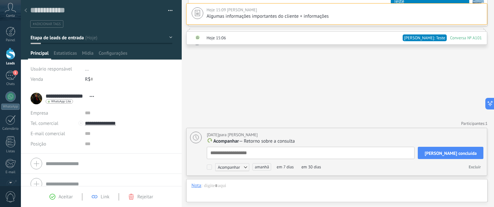
click at [245, 167] on span "Acompanhar" at bounding box center [232, 167] width 34 height 8
click at [245, 167] on label "Acompanhar" at bounding box center [230, 167] width 58 height 12
click at [261, 166] on span "amanhã" at bounding box center [261, 166] width 19 height 7
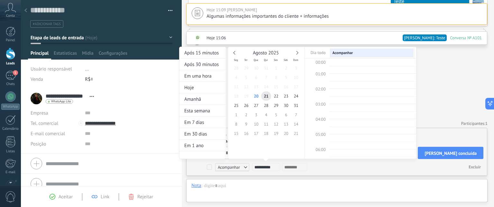
scroll to position [120, 0]
type input "**********"
click at [318, 168] on div "**********" at bounding box center [292, 167] width 80 height 8
click at [346, 185] on div at bounding box center [247, 103] width 494 height 207
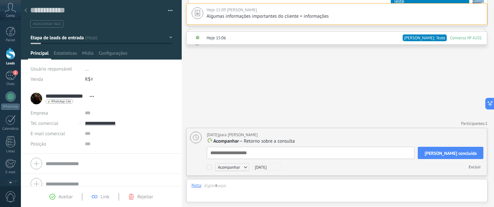
click at [457, 152] on span "[PERSON_NAME] concluída" at bounding box center [450, 153] width 52 height 5
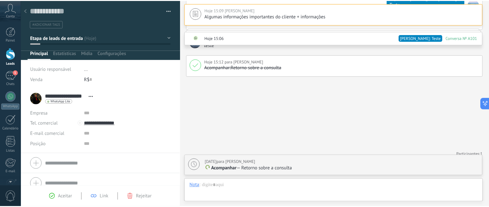
scroll to position [184, 0]
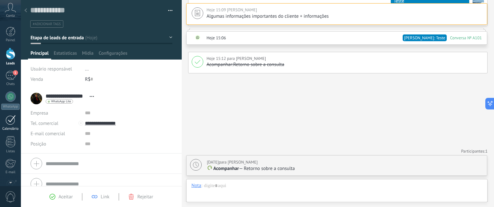
click at [12, 119] on div at bounding box center [10, 120] width 10 height 10
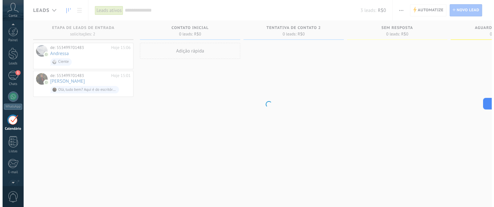
scroll to position [18, 0]
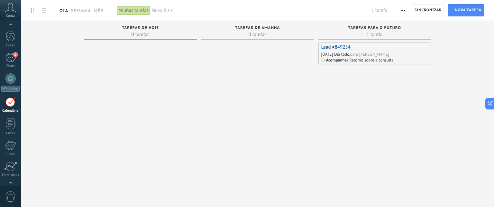
click at [62, 12] on link "Dia" at bounding box center [63, 10] width 9 height 21
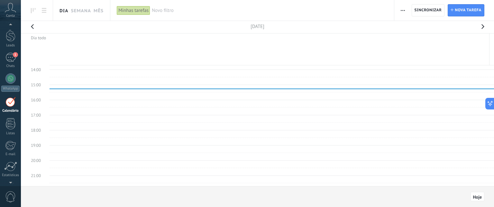
scroll to position [217, 0]
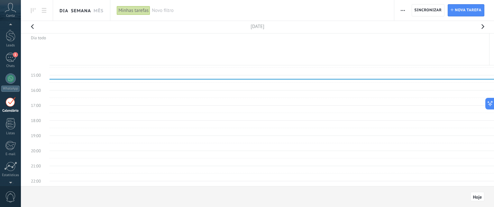
click at [78, 9] on link "Semana" at bounding box center [81, 10] width 20 height 21
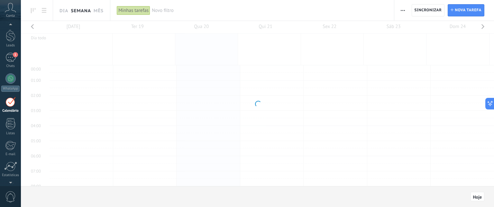
scroll to position [120, 0]
click at [97, 12] on link "Mês" at bounding box center [99, 10] width 10 height 21
click at [43, 8] on use at bounding box center [44, 10] width 5 height 5
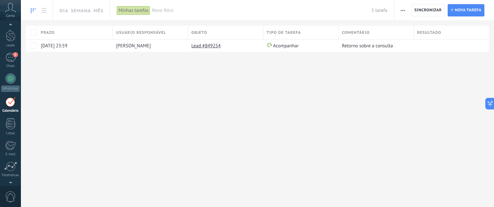
click at [34, 11] on icon at bounding box center [33, 10] width 5 height 5
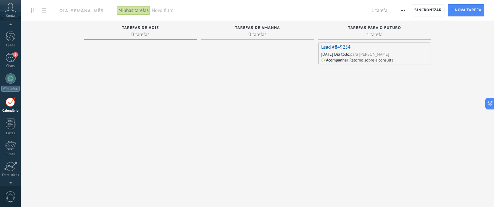
click at [332, 47] on link "Lead #849254" at bounding box center [335, 47] width 29 height 6
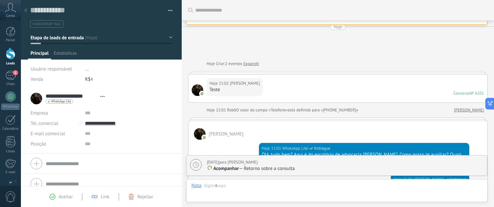
type textarea "**********"
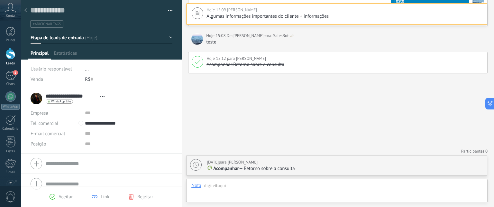
scroll to position [9, 0]
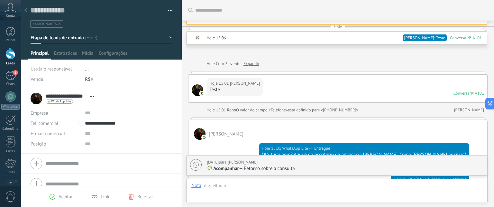
click at [196, 187] on div "Nota" at bounding box center [196, 185] width 10 height 6
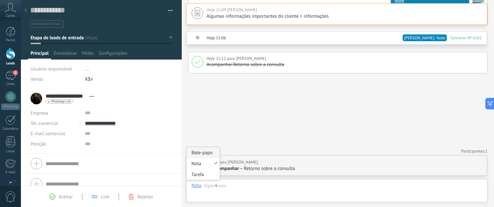
click at [198, 153] on div "Bate-papo" at bounding box center [202, 152] width 33 height 11
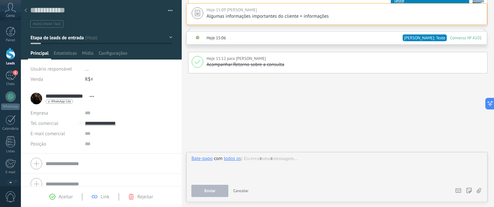
click at [233, 158] on div "todos os" at bounding box center [232, 158] width 17 height 6
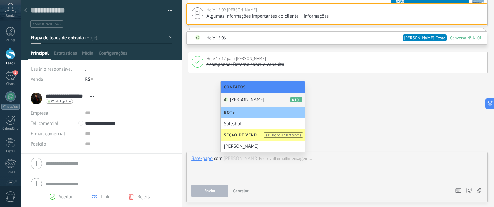
click at [233, 99] on span "[PERSON_NAME]" at bounding box center [247, 99] width 35 height 6
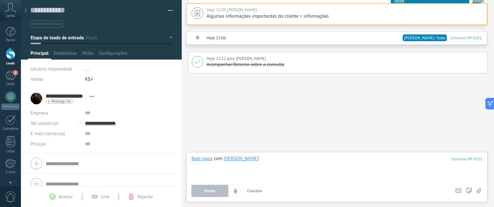
click at [271, 158] on div at bounding box center [336, 167] width 291 height 24
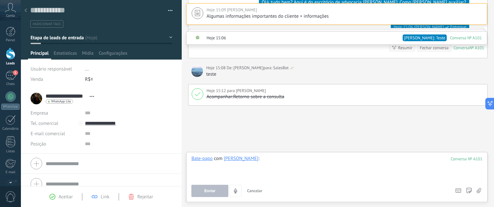
scroll to position [184, 0]
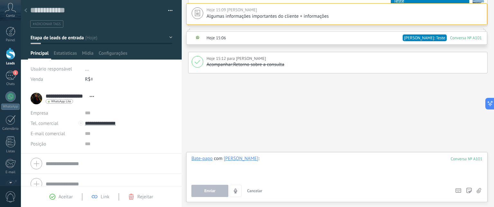
click at [318, 163] on div at bounding box center [336, 167] width 291 height 24
click at [206, 193] on span "Enviar" at bounding box center [209, 190] width 11 height 5
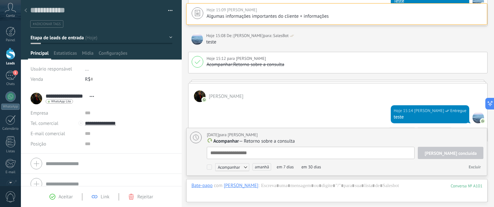
scroll to position [6, 0]
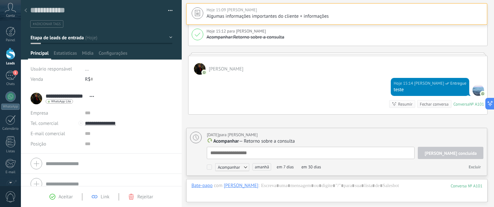
click at [455, 154] on span "[PERSON_NAME] concluída" at bounding box center [450, 153] width 52 height 5
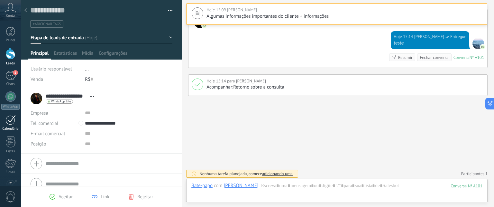
click at [10, 124] on div at bounding box center [10, 120] width 10 height 10
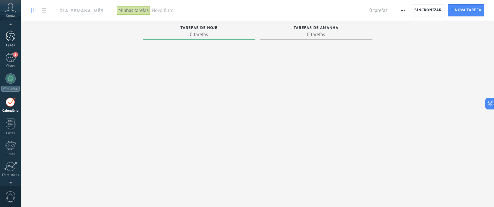
scroll to position [17, 0]
click at [10, 35] on div at bounding box center [11, 37] width 10 height 12
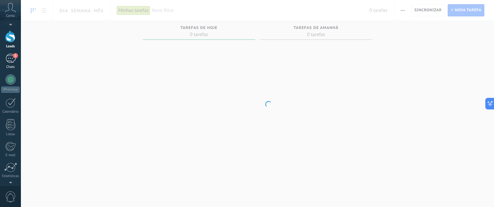
click at [13, 58] on div "1" at bounding box center [10, 58] width 10 height 9
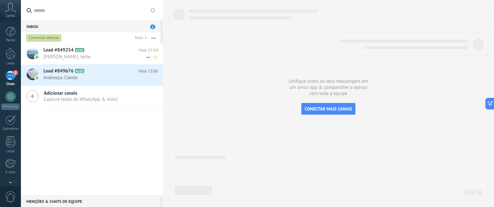
click at [79, 59] on span "[PERSON_NAME]: teste" at bounding box center [94, 57] width 102 height 6
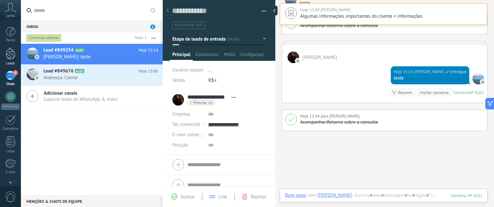
click at [7, 53] on div at bounding box center [11, 54] width 10 height 12
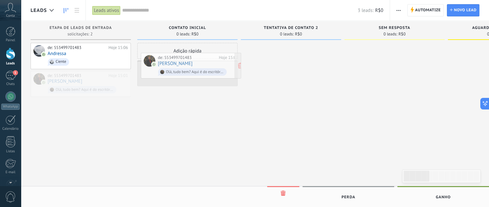
drag, startPoint x: 98, startPoint y: 78, endPoint x: 208, endPoint y: 60, distance: 111.6
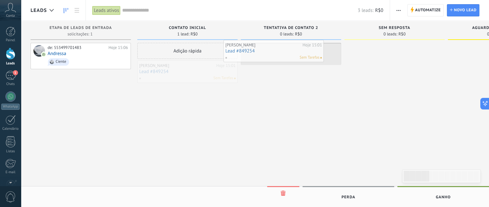
drag, startPoint x: 186, startPoint y: 74, endPoint x: 282, endPoint y: 50, distance: 98.3
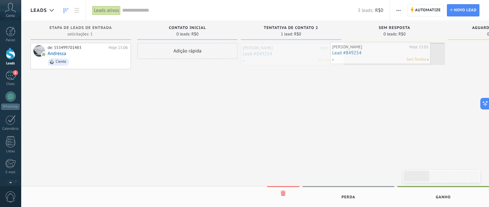
drag, startPoint x: 277, startPoint y: 57, endPoint x: 372, endPoint y: 55, distance: 94.2
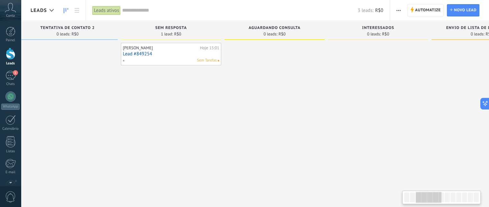
drag, startPoint x: 419, startPoint y: 198, endPoint x: 431, endPoint y: 194, distance: 13.5
click at [431, 194] on div at bounding box center [429, 197] width 26 height 11
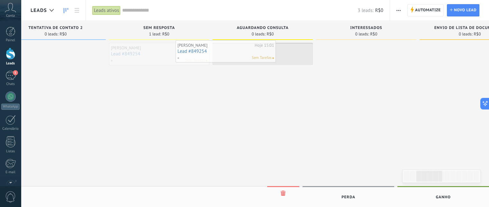
drag, startPoint x: 167, startPoint y: 54, endPoint x: 234, endPoint y: 52, distance: 66.9
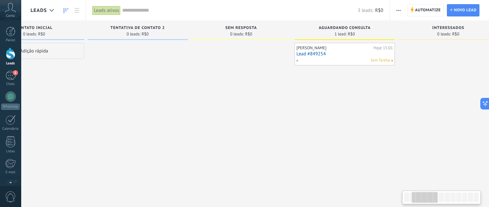
scroll to position [0, 24]
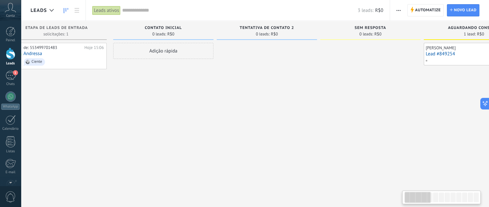
drag, startPoint x: 425, startPoint y: 197, endPoint x: 414, endPoint y: 199, distance: 10.8
click at [414, 199] on div at bounding box center [418, 197] width 26 height 11
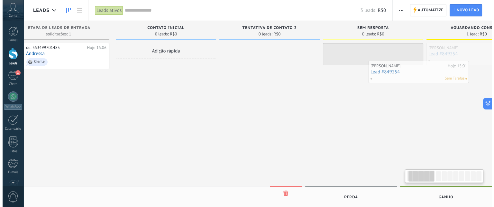
scroll to position [0, 41]
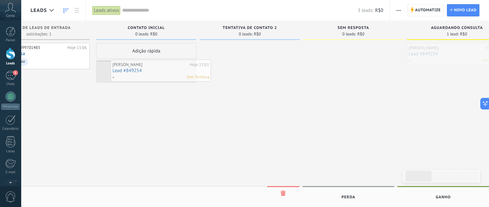
drag, startPoint x: 475, startPoint y: 49, endPoint x: 162, endPoint y: 66, distance: 313.6
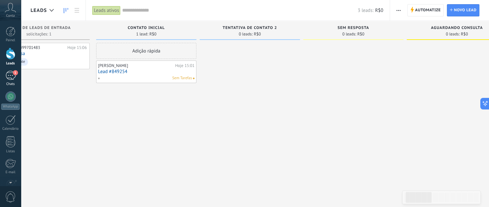
click at [8, 72] on div "1" at bounding box center [10, 75] width 10 height 9
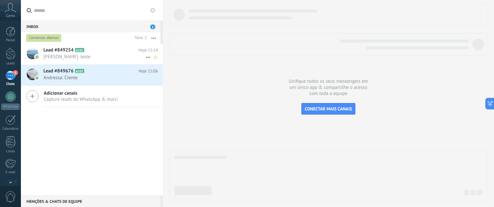
click at [59, 57] on span "[PERSON_NAME]: teste" at bounding box center [94, 57] width 102 height 6
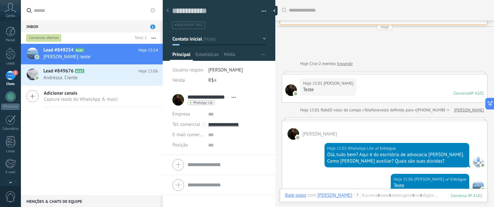
scroll to position [255, 0]
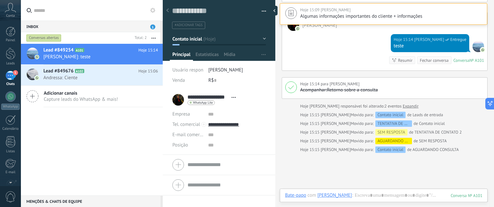
click at [261, 39] on button "Contato inicial" at bounding box center [219, 39] width 94 height 12
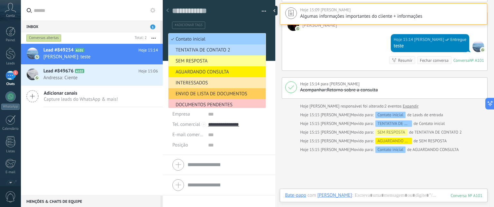
scroll to position [32, 0]
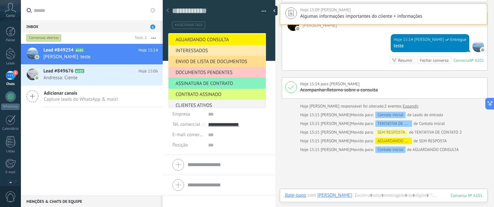
click at [202, 62] on span "ENVIO DE LISTA DE DOCUMENTOS" at bounding box center [215, 62] width 95 height 6
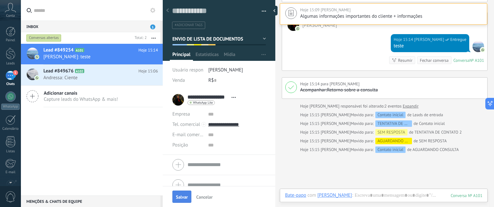
click at [183, 196] on span "Salvar" at bounding box center [182, 196] width 12 height 5
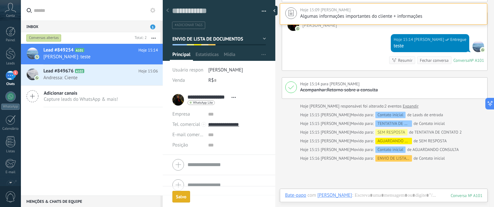
scroll to position [264, 0]
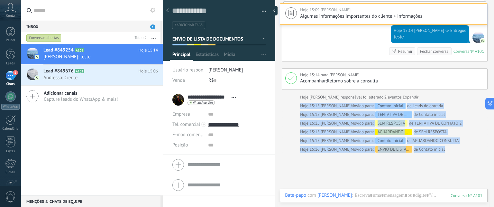
drag, startPoint x: 296, startPoint y: 104, endPoint x: 452, endPoint y: 148, distance: 161.9
click at [452, 148] on div "Hoje 15:16 [PERSON_NAME] Movido para: ENVIO DE LISTA DE DOCUMENTOS de Contato i…" at bounding box center [392, 149] width 184 height 6
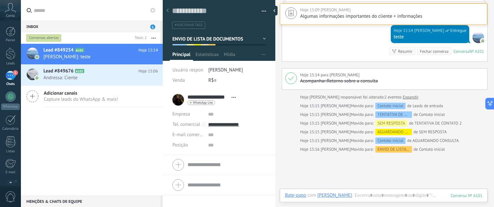
click at [369, 169] on div "Buscar Carregar mais Hoje Hoje 15:09 [PERSON_NAME] Algumas informações importan…" at bounding box center [384, 0] width 219 height 529
click at [71, 54] on span "[PERSON_NAME]: teste" at bounding box center [94, 57] width 102 height 6
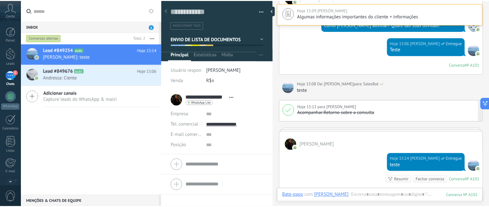
scroll to position [136, 0]
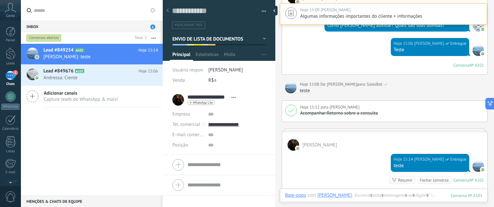
click at [166, 10] on div at bounding box center [167, 11] width 9 height 13
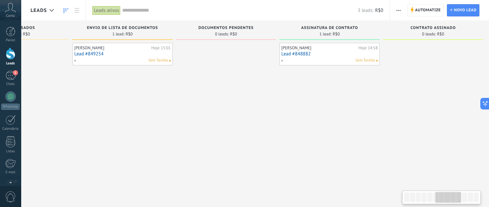
drag, startPoint x: 414, startPoint y: 197, endPoint x: 446, endPoint y: 195, distance: 32.2
click at [446, 195] on div at bounding box center [448, 197] width 26 height 11
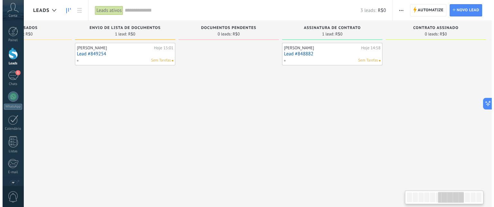
scroll to position [0, 588]
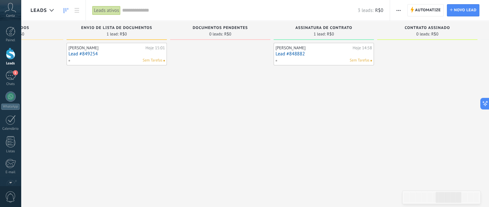
click at [84, 52] on link "Lead #849254" at bounding box center [116, 53] width 96 height 5
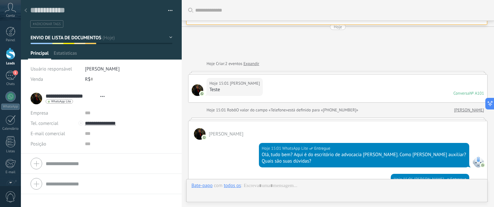
type textarea "**********"
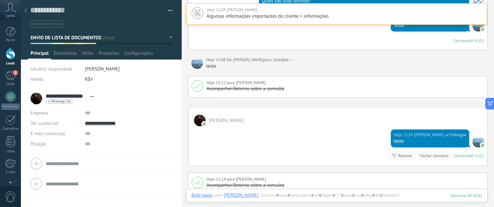
scroll to position [128, 0]
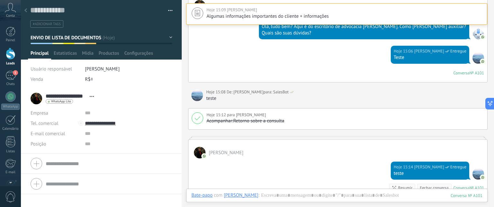
click at [169, 38] on button "ENVIO DE LISTA DE DOCUMENTOS" at bounding box center [102, 38] width 142 height 12
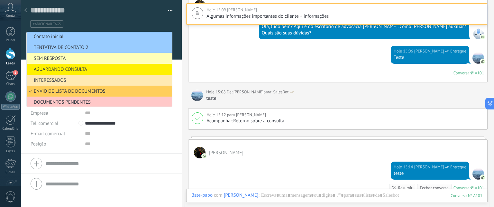
scroll to position [0, 0]
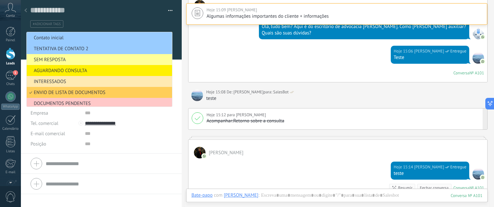
click at [330, 112] on div "Hoje 15:12 para [PERSON_NAME]" at bounding box center [344, 115] width 277 height 6
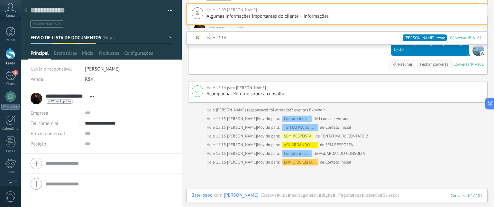
scroll to position [289, 0]
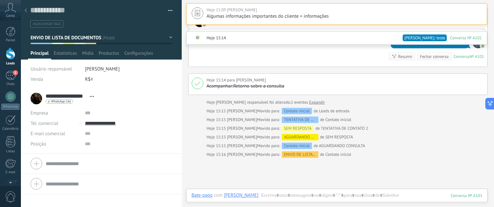
click at [49, 24] on span "#adicionar tags" at bounding box center [47, 24] width 28 height 5
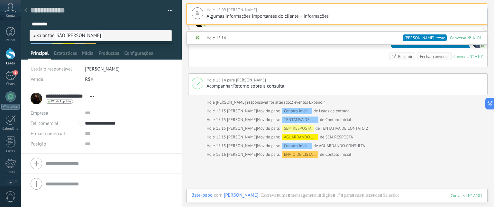
type input "*********"
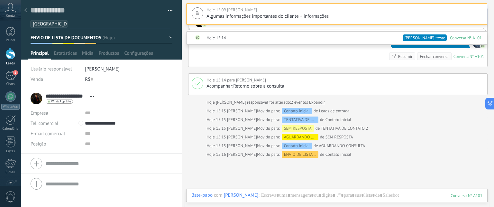
click at [135, 36] on button "ENVIO DE LISTA DE DOCUMENTOS" at bounding box center [102, 38] width 142 height 12
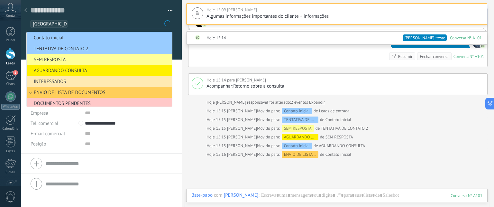
scroll to position [24, 0]
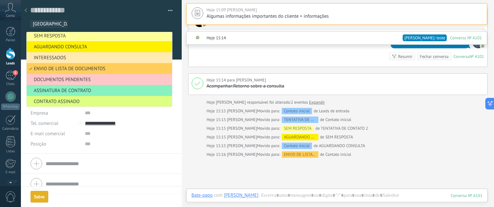
click at [176, 43] on div at bounding box center [101, 29] width 161 height 59
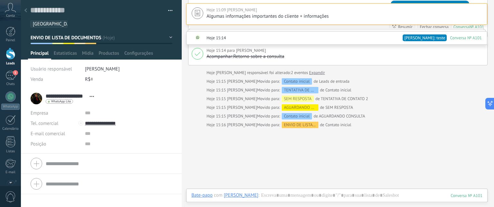
click at [12, 56] on div at bounding box center [11, 54] width 10 height 12
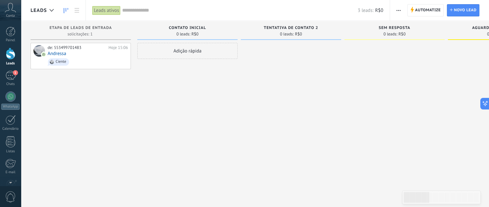
click at [132, 8] on input "text" at bounding box center [239, 10] width 235 height 7
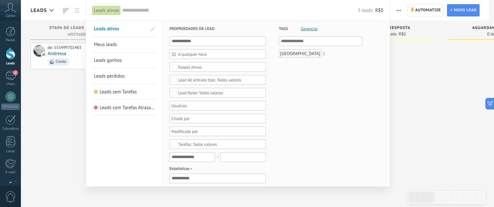
click at [414, 119] on div at bounding box center [247, 103] width 494 height 207
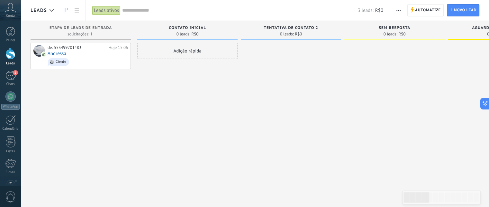
click at [147, 13] on input "text" at bounding box center [239, 10] width 235 height 7
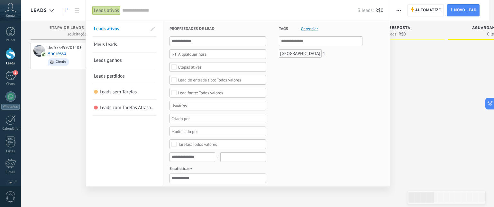
drag, startPoint x: 276, startPoint y: 28, endPoint x: 292, endPoint y: 28, distance: 15.4
click at [292, 28] on div "Tags Gerenciar E Ou [GEOGRAPHIC_DATA] 1" at bounding box center [314, 202] width 96 height 363
click at [308, 30] on span "Gerenciar" at bounding box center [309, 29] width 17 height 4
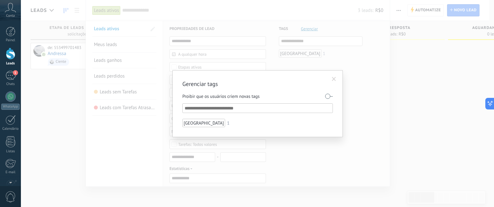
click at [233, 110] on input "text" at bounding box center [258, 108] width 147 height 8
click at [333, 80] on span at bounding box center [334, 79] width 4 height 5
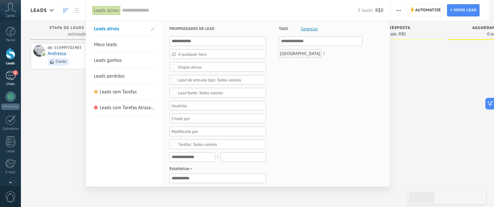
click at [10, 77] on div "1" at bounding box center [10, 75] width 10 height 9
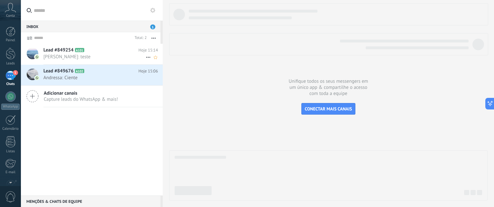
click at [80, 53] on h2 "Lead #849254 A101" at bounding box center [90, 50] width 95 height 6
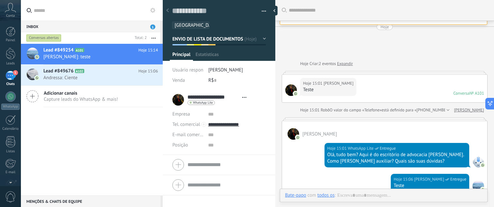
type textarea "**********"
click at [209, 28] on ul "[GEOGRAPHIC_DATA]" at bounding box center [217, 25] width 93 height 9
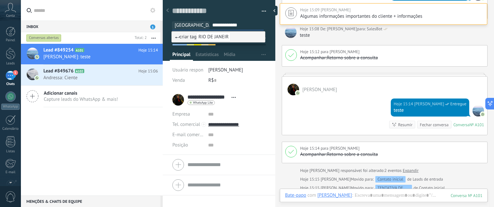
type input "**********"
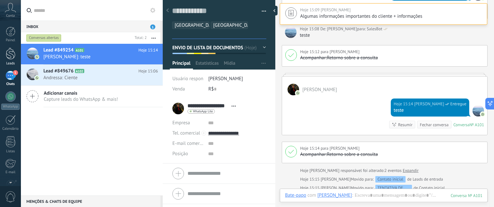
click at [8, 55] on div at bounding box center [11, 54] width 10 height 12
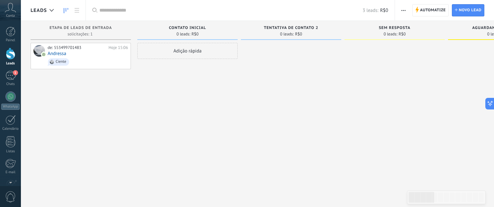
click at [201, 8] on input "text" at bounding box center [230, 10] width 263 height 7
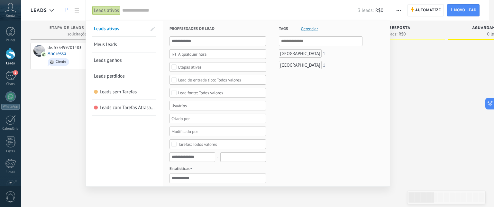
click at [419, 116] on div at bounding box center [247, 103] width 494 height 207
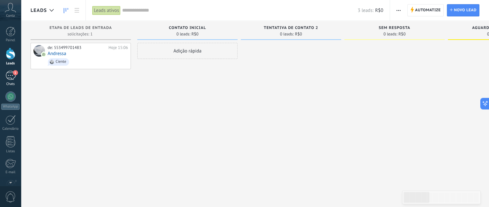
click at [9, 79] on div "1" at bounding box center [10, 75] width 10 height 9
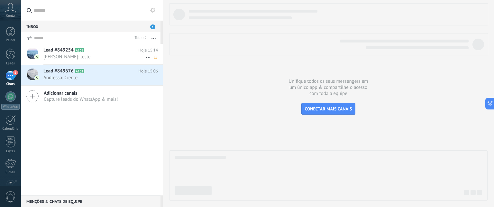
click at [80, 53] on h2 "Lead #849254 A101" at bounding box center [90, 50] width 95 height 6
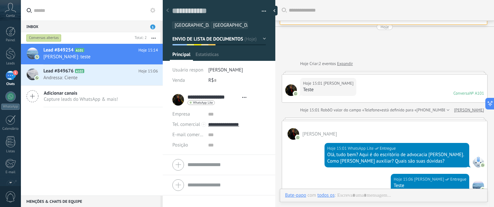
click at [259, 10] on button "button" at bounding box center [261, 11] width 9 height 10
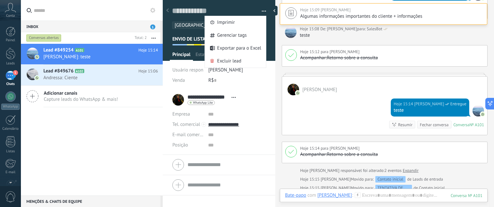
scroll to position [9, 0]
click at [259, 10] on button "button" at bounding box center [261, 11] width 9 height 10
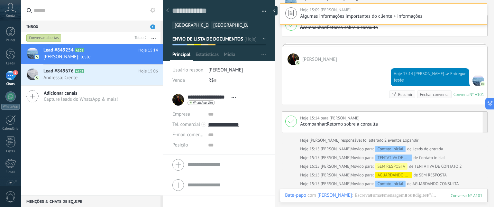
scroll to position [223, 0]
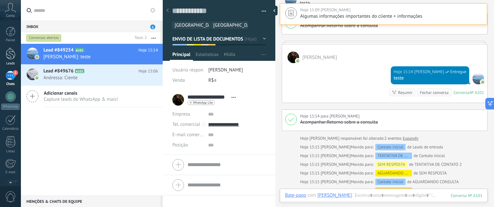
click at [6, 55] on div at bounding box center [11, 54] width 10 height 12
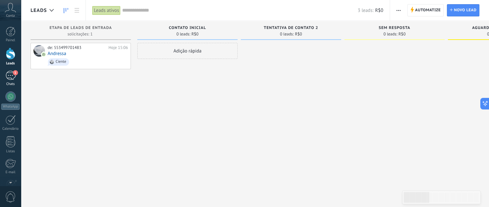
click at [12, 77] on div "1" at bounding box center [10, 75] width 10 height 9
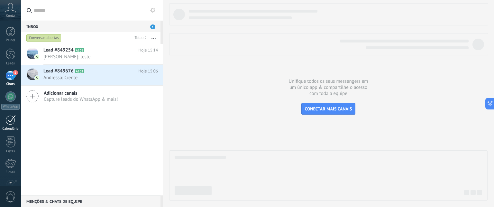
click at [12, 121] on div at bounding box center [10, 120] width 10 height 10
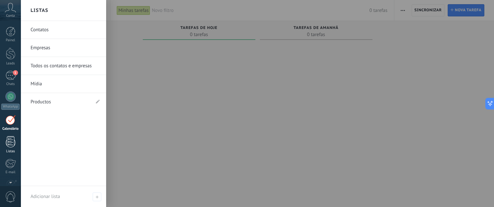
click at [11, 143] on div at bounding box center [11, 141] width 10 height 11
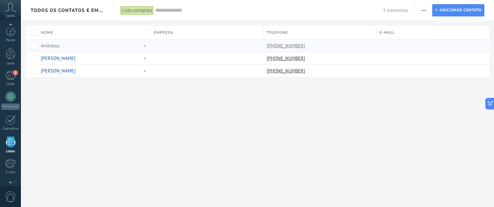
scroll to position [40, 0]
click at [426, 11] on button "button" at bounding box center [423, 10] width 9 height 12
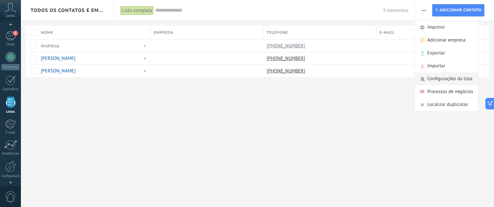
click at [433, 78] on span "Configurações da lista" at bounding box center [449, 78] width 45 height 13
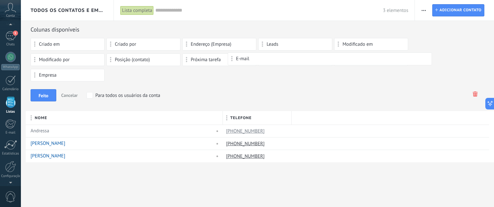
drag, startPoint x: 306, startPoint y: 115, endPoint x: 242, endPoint y: 59, distance: 85.0
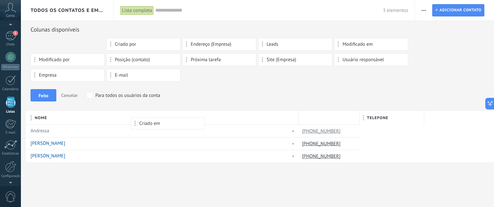
drag, startPoint x: 66, startPoint y: 44, endPoint x: 166, endPoint y: 120, distance: 126.0
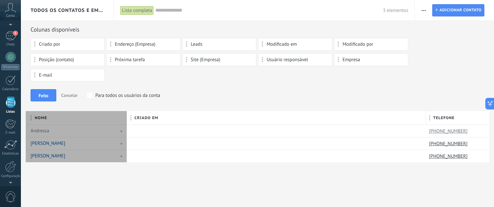
type textarea "**********"
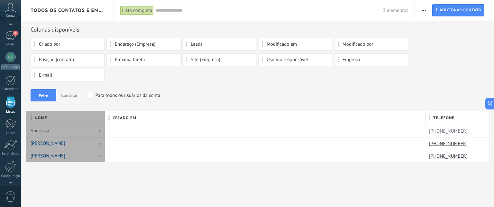
scroll to position [6, 0]
drag, startPoint x: 373, startPoint y: 116, endPoint x: 103, endPoint y: 114, distance: 270.0
click at [103, 114] on div "Nome" at bounding box center [65, 118] width 79 height 14
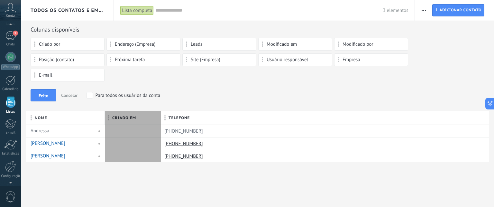
drag, startPoint x: 354, startPoint y: 118, endPoint x: 177, endPoint y: 117, distance: 176.8
click at [159, 122] on div "Criado em" at bounding box center [133, 118] width 56 height 14
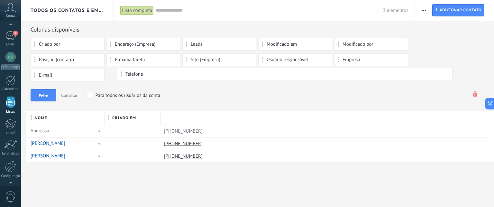
drag, startPoint x: 177, startPoint y: 117, endPoint x: 134, endPoint y: 74, distance: 61.2
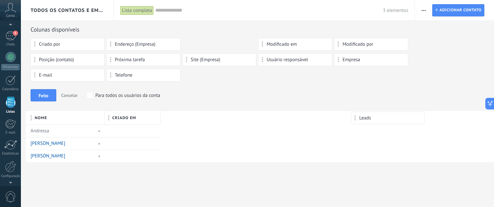
drag, startPoint x: 199, startPoint y: 43, endPoint x: 367, endPoint y: 114, distance: 182.8
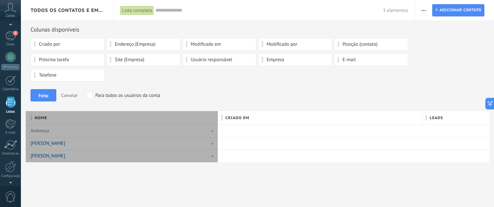
drag, startPoint x: 339, startPoint y: 115, endPoint x: 220, endPoint y: 116, distance: 119.3
click at [220, 116] on div at bounding box center [217, 118] width 7 height 12
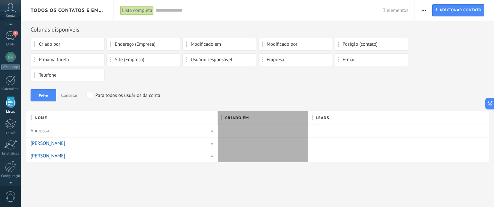
drag, startPoint x: 421, startPoint y: 117, endPoint x: 307, endPoint y: 117, distance: 113.8
click at [307, 117] on div "Criado em" at bounding box center [263, 118] width 91 height 14
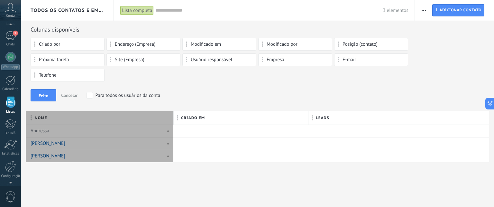
drag, startPoint x: 215, startPoint y: 114, endPoint x: 292, endPoint y: 114, distance: 76.5
click at [171, 114] on div "Nome" at bounding box center [100, 118] width 148 height 14
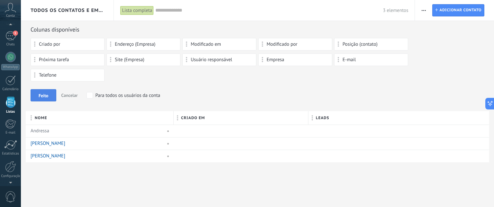
click at [45, 94] on span "Feito" at bounding box center [44, 95] width 10 height 5
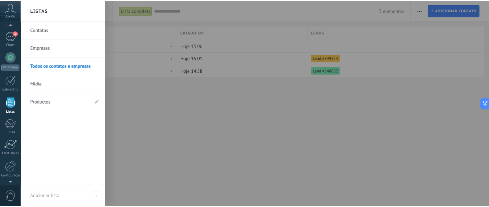
scroll to position [60, 0]
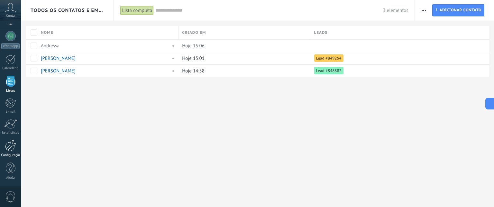
click at [8, 145] on div at bounding box center [10, 145] width 11 height 11
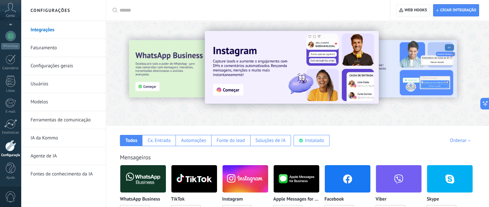
click at [50, 66] on link "Configurações gerais" at bounding box center [65, 66] width 69 height 18
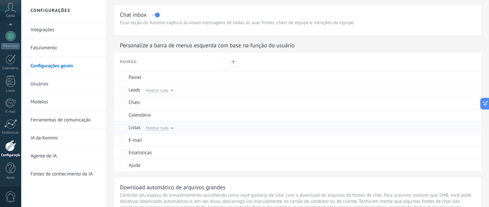
scroll to position [289, 0]
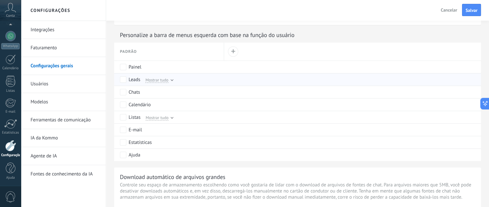
click at [165, 80] on span "Mostrar tudo" at bounding box center [156, 80] width 23 height 6
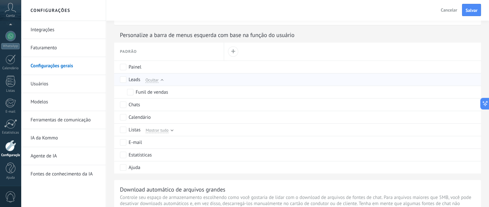
click at [162, 81] on div at bounding box center [162, 80] width 3 height 3
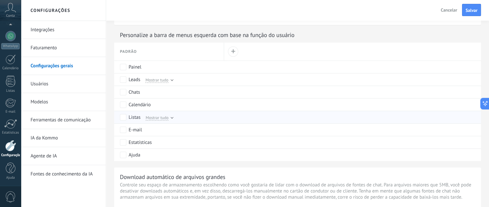
click at [169, 118] on div "Mostrar tudo" at bounding box center [158, 117] width 30 height 6
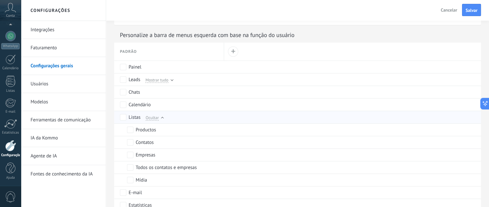
click at [169, 118] on div "Listas Ocultar" at bounding box center [170, 117] width 101 height 12
click at [161, 118] on div at bounding box center [162, 118] width 3 height 3
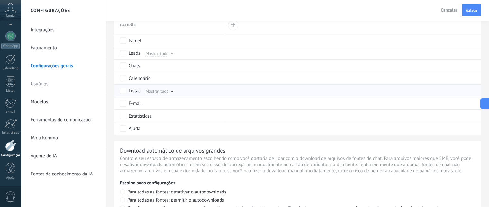
scroll to position [321, 0]
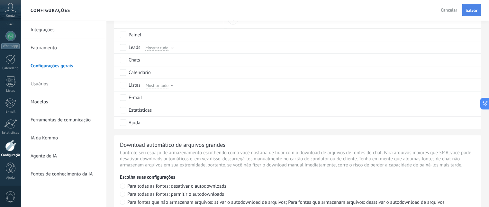
click at [479, 9] on button "Salvar" at bounding box center [471, 10] width 19 height 12
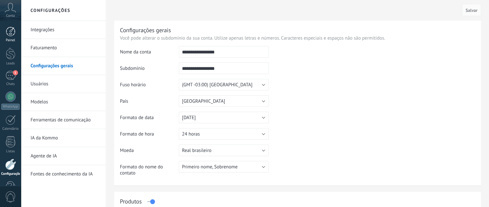
click at [12, 33] on div at bounding box center [11, 32] width 10 height 10
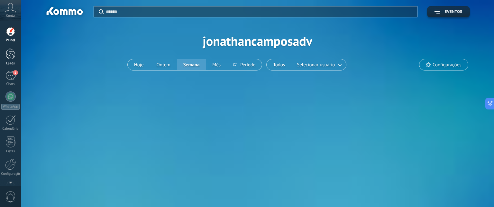
click at [12, 50] on div at bounding box center [11, 54] width 10 height 12
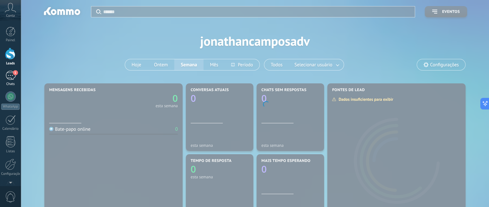
click at [11, 71] on div "1" at bounding box center [10, 75] width 10 height 9
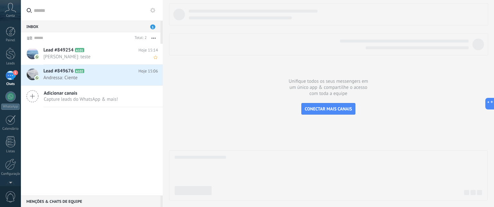
click at [82, 57] on span "[PERSON_NAME]: teste" at bounding box center [94, 57] width 102 height 6
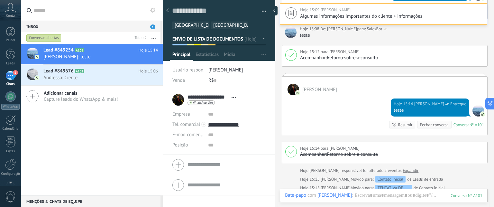
scroll to position [9, 0]
click at [373, 194] on div at bounding box center [383, 201] width 197 height 19
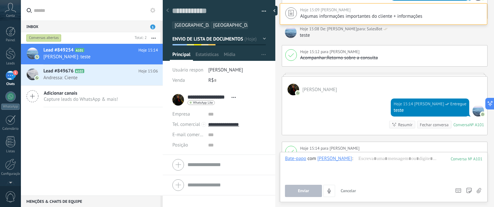
click at [361, 115] on div "Hoje 15:14 Jonathan Campos Entregue teste Conversa № A101 Conversa № A101 Resum…" at bounding box center [384, 115] width 205 height 40
click at [417, 157] on div at bounding box center [383, 167] width 197 height 24
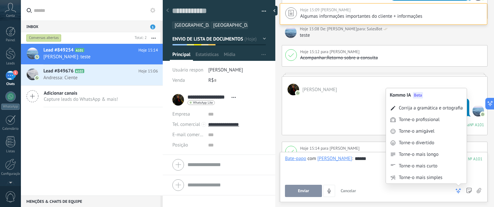
click at [359, 176] on div "******" at bounding box center [383, 167] width 197 height 24
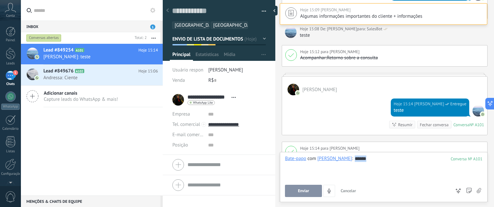
drag, startPoint x: 358, startPoint y: 159, endPoint x: 373, endPoint y: 160, distance: 14.8
click at [373, 160] on div "******" at bounding box center [383, 167] width 197 height 24
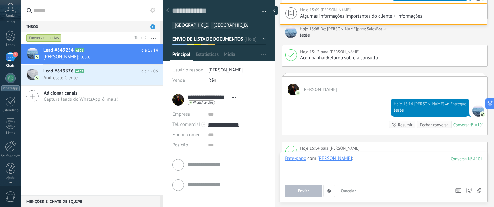
scroll to position [0, 0]
click at [375, 161] on div at bounding box center [383, 167] width 197 height 24
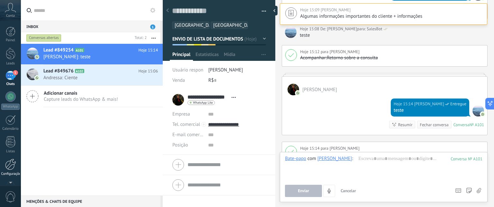
click at [8, 168] on div at bounding box center [10, 163] width 11 height 11
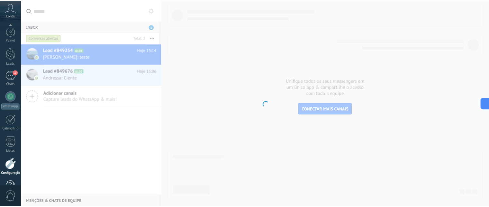
scroll to position [18, 0]
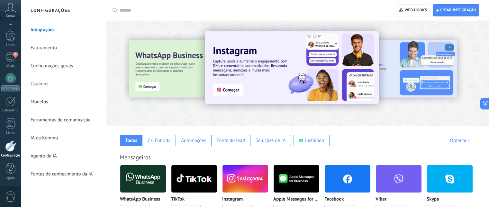
click at [45, 119] on link "Ferramentas de comunicação" at bounding box center [65, 120] width 69 height 18
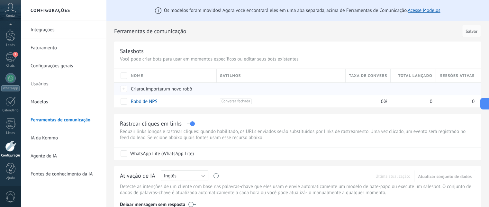
click at [133, 88] on span "Criar" at bounding box center [136, 89] width 10 height 6
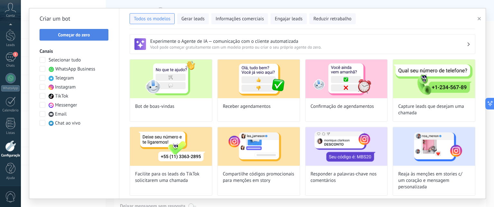
click at [75, 35] on span "Começar do zero" at bounding box center [74, 34] width 32 height 5
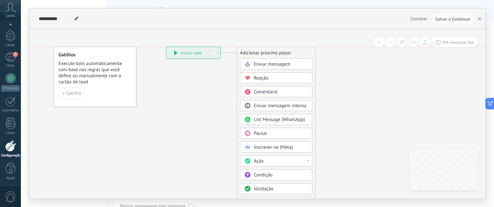
drag, startPoint x: 260, startPoint y: 72, endPoint x: 255, endPoint y: 51, distance: 20.8
click at [255, 51] on div "Adicionar próximo passo" at bounding box center [276, 53] width 78 height 11
click at [258, 63] on span "Enviar mensagem" at bounding box center [272, 64] width 37 height 6
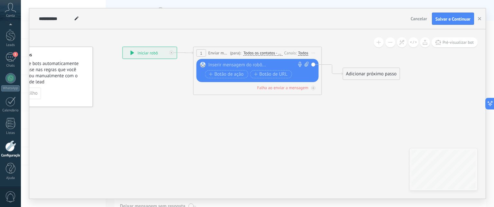
click at [240, 64] on div at bounding box center [255, 65] width 95 height 6
drag, startPoint x: 352, startPoint y: 72, endPoint x: 353, endPoint y: 49, distance: 22.9
click at [353, 49] on div "Adicionar próximo passo" at bounding box center [372, 53] width 57 height 11
drag, startPoint x: 372, startPoint y: 50, endPoint x: 372, endPoint y: 60, distance: 10.6
click at [372, 60] on div "Adicionar próximo passo" at bounding box center [372, 64] width 57 height 11
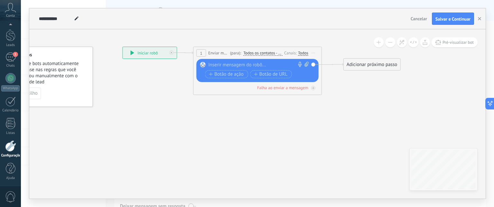
click at [418, 20] on span "Cancelar" at bounding box center [419, 19] width 16 height 6
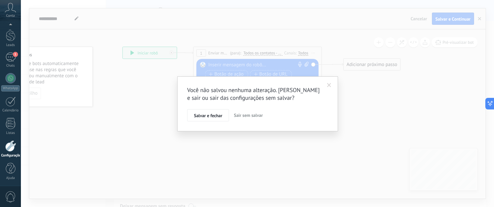
click at [246, 115] on span "Sair sem salvar" at bounding box center [248, 115] width 29 height 6
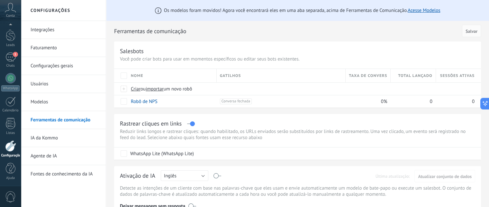
click at [42, 101] on link "Modelos" at bounding box center [65, 102] width 69 height 18
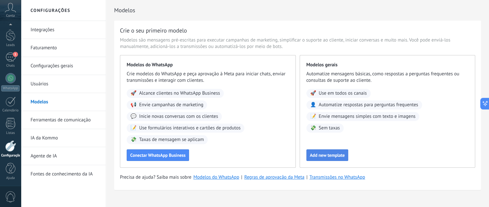
click at [324, 156] on span "Add new template" at bounding box center [327, 155] width 35 height 5
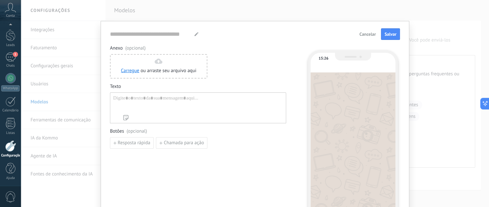
type input "**********"
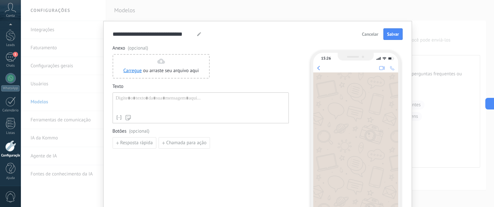
click at [157, 101] on div at bounding box center [201, 103] width 170 height 16
paste div
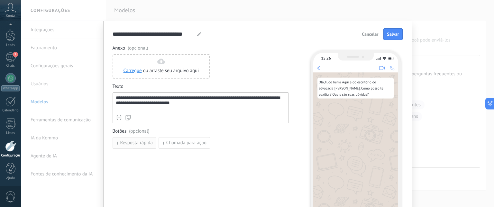
click at [131, 141] on span "Resposta rápida" at bounding box center [136, 142] width 32 height 5
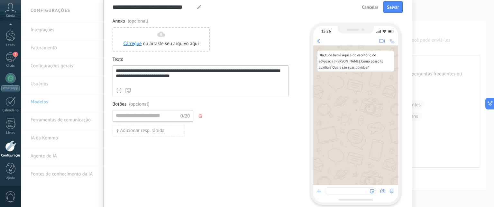
scroll to position [32, 0]
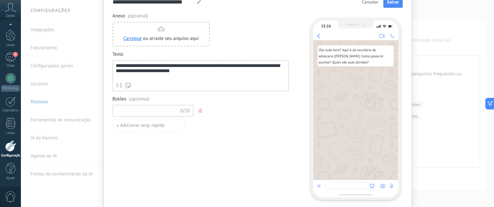
click at [143, 110] on input at bounding box center [147, 110] width 68 height 10
type input "*"
click at [199, 111] on icon "button" at bounding box center [200, 111] width 3 height 4
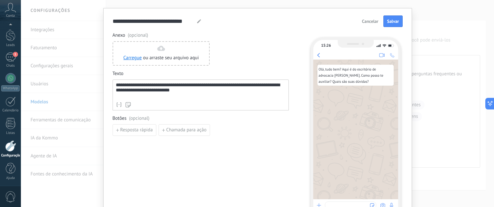
scroll to position [0, 0]
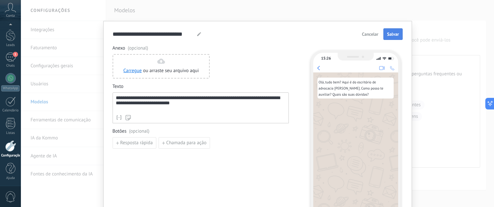
click at [393, 33] on span "Salvar" at bounding box center [393, 34] width 12 height 5
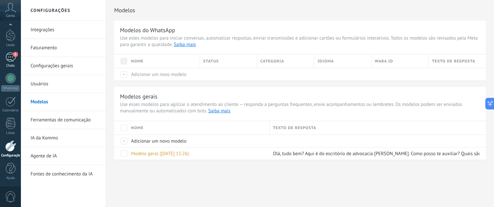
click at [12, 55] on div "1" at bounding box center [10, 56] width 10 height 9
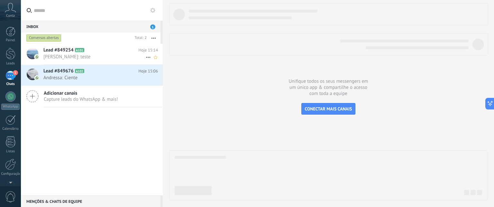
click at [86, 54] on span "[PERSON_NAME]: teste" at bounding box center [94, 57] width 102 height 6
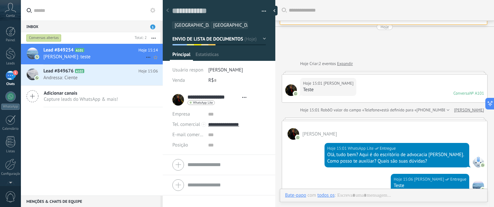
type textarea "**********"
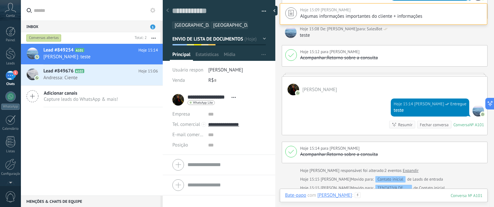
click at [381, 197] on div at bounding box center [383, 201] width 197 height 19
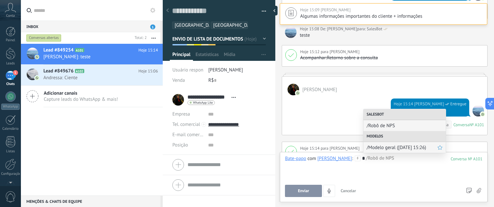
click at [375, 146] on span "/Modelo geral (20.08.2025 15:26)" at bounding box center [401, 147] width 71 height 6
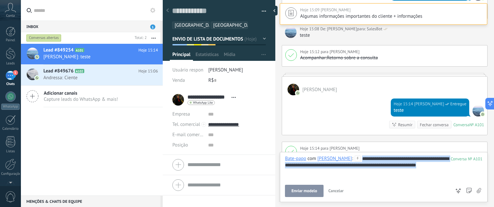
drag, startPoint x: 366, startPoint y: 157, endPoint x: 470, endPoint y: 172, distance: 104.2
click at [470, 172] on div "**********" at bounding box center [383, 167] width 197 height 24
click at [427, 182] on div "**********" at bounding box center [383, 175] width 197 height 41
click at [445, 166] on div "**********" at bounding box center [383, 167] width 197 height 24
click at [440, 167] on div "**********" at bounding box center [383, 167] width 197 height 24
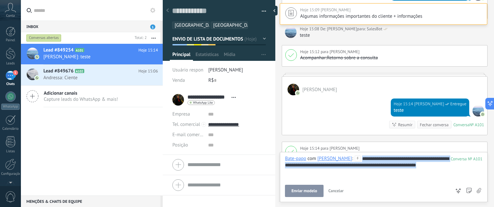
drag, startPoint x: 366, startPoint y: 158, endPoint x: 451, endPoint y: 166, distance: 85.2
click at [451, 166] on div "**********" at bounding box center [383, 167] width 197 height 24
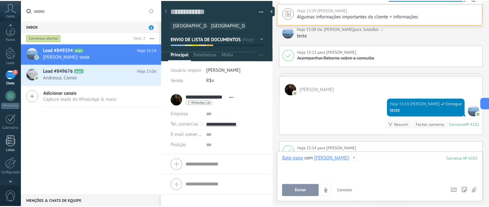
scroll to position [0, 0]
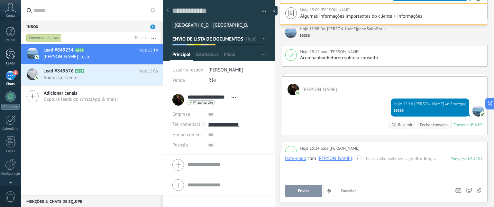
click at [5, 62] on div "Leads" at bounding box center [10, 63] width 19 height 4
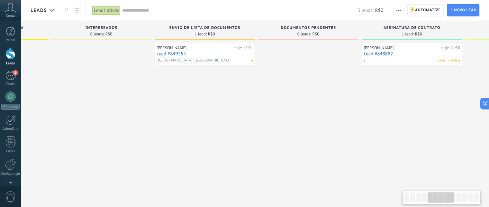
scroll to position [0, 400]
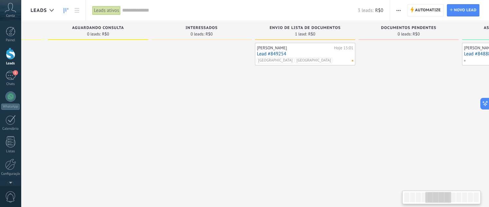
drag, startPoint x: 406, startPoint y: 200, endPoint x: 428, endPoint y: 195, distance: 22.5
click at [428, 195] on div at bounding box center [438, 197] width 26 height 11
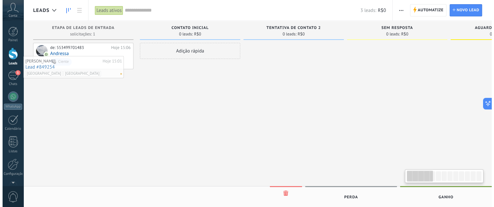
scroll to position [0, 0]
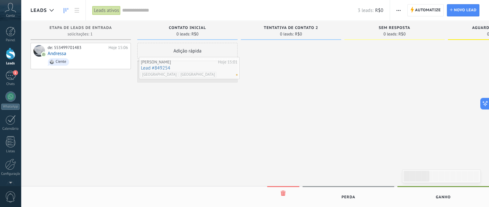
drag, startPoint x: 319, startPoint y: 48, endPoint x: 203, endPoint y: 62, distance: 116.6
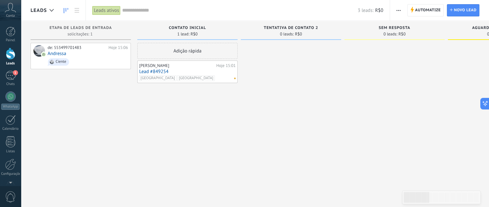
click at [144, 70] on link "Lead #849254" at bounding box center [187, 71] width 96 height 5
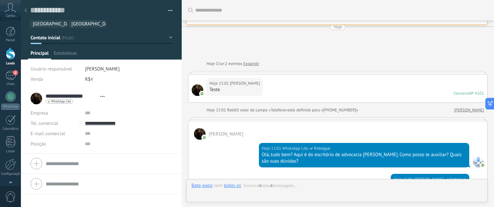
click at [168, 37] on button "Contato inicial" at bounding box center [102, 38] width 142 height 12
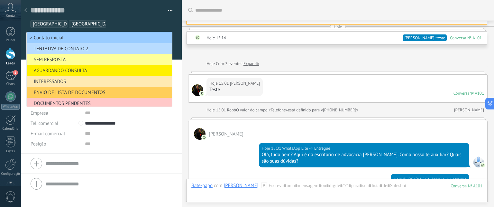
scroll to position [347, 0]
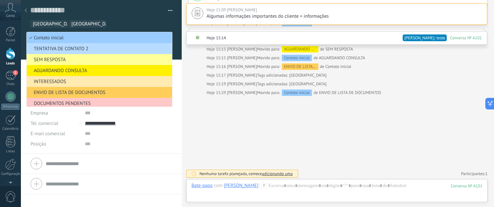
click at [66, 47] on span "TENTATIVA DE CONTATO 2" at bounding box center [98, 49] width 143 height 6
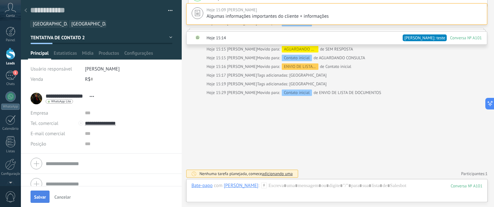
click at [45, 197] on span "Salvar" at bounding box center [40, 196] width 12 height 5
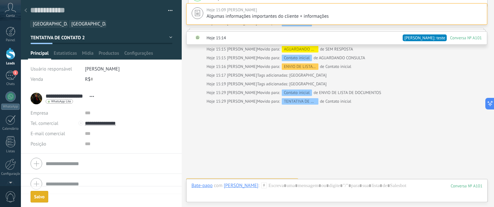
scroll to position [356, 0]
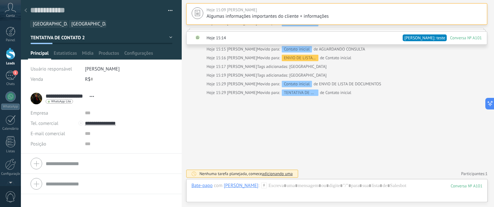
click at [9, 51] on div at bounding box center [11, 54] width 10 height 12
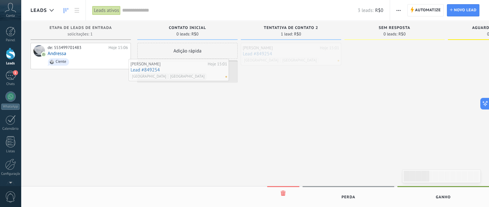
drag, startPoint x: 323, startPoint y: 57, endPoint x: 208, endPoint y: 73, distance: 116.2
drag, startPoint x: 179, startPoint y: 70, endPoint x: 276, endPoint y: 51, distance: 98.5
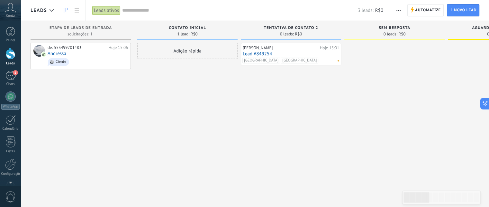
click at [258, 52] on link "Lead #849254" at bounding box center [291, 53] width 96 height 5
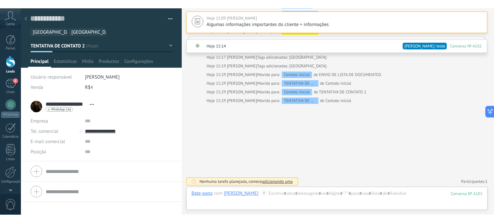
scroll to position [373, 0]
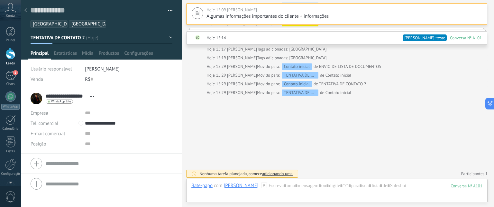
click at [25, 13] on div at bounding box center [25, 11] width 9 height 13
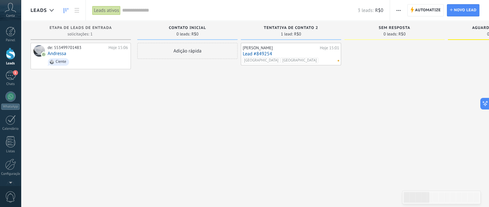
click at [152, 13] on input "text" at bounding box center [239, 10] width 235 height 7
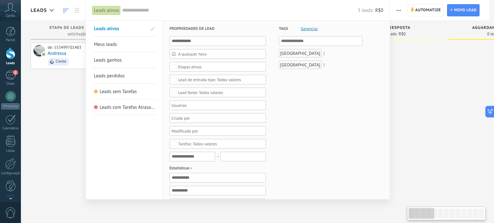
type textarea "**********"
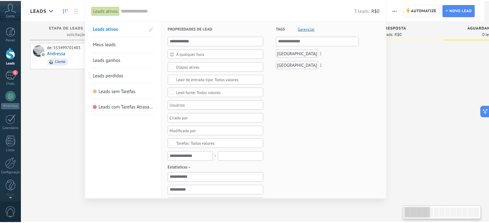
scroll to position [6, 0]
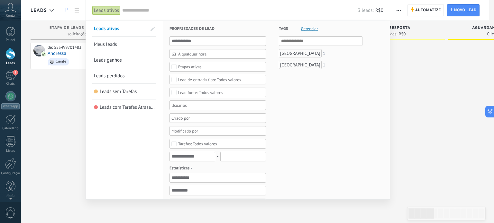
click at [452, 109] on div at bounding box center [247, 111] width 494 height 223
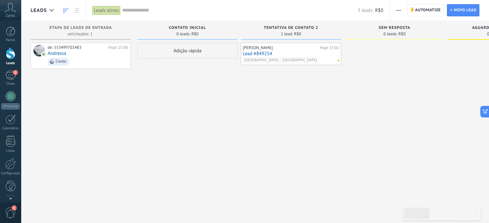
click at [355, 103] on div at bounding box center [394, 113] width 100 height 140
